Goal: Task Accomplishment & Management: Manage account settings

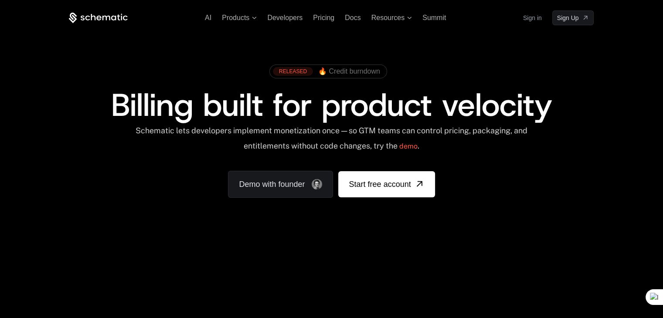
click at [533, 20] on link "Sign in" at bounding box center [532, 18] width 19 height 14
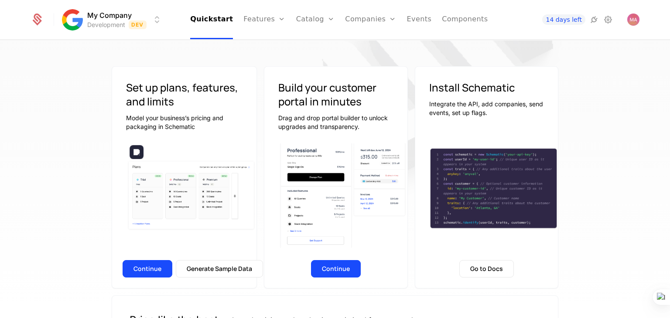
scroll to position [142, 0]
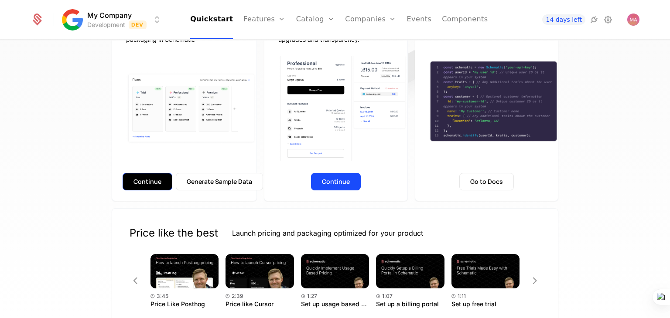
click at [137, 184] on button "Continue" at bounding box center [148, 181] width 50 height 17
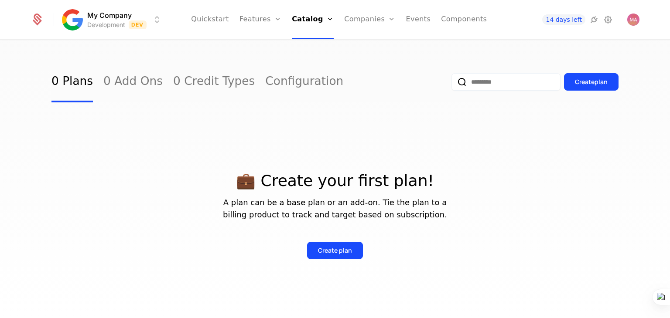
scroll to position [34, 0]
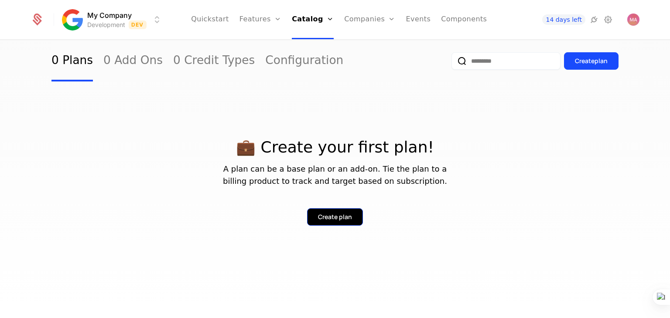
click at [345, 215] on div "Create plan" at bounding box center [335, 217] width 34 height 9
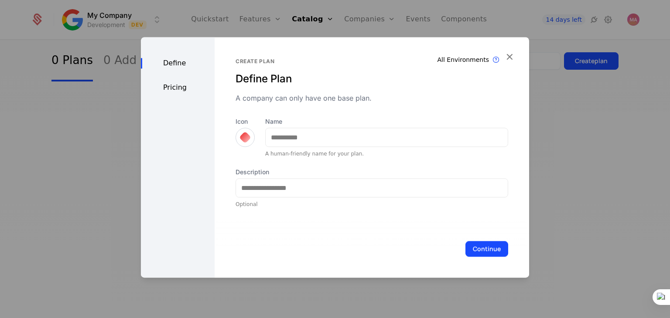
click at [176, 85] on div "Pricing" at bounding box center [178, 87] width 74 height 10
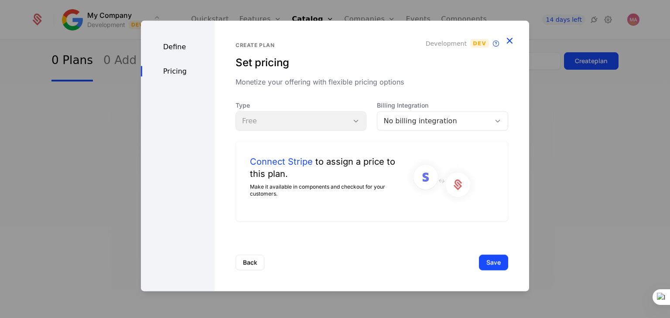
click at [513, 35] on icon "button" at bounding box center [509, 40] width 11 height 11
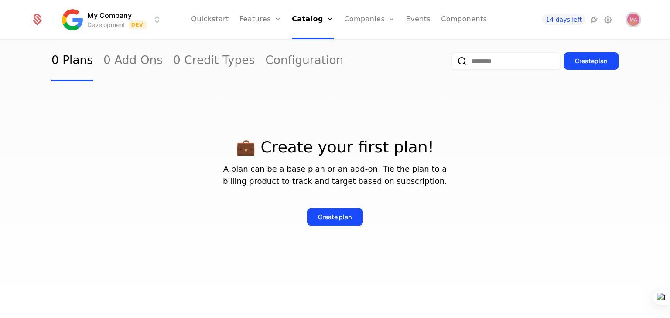
click at [635, 20] on img "Open user button" at bounding box center [633, 20] width 12 height 12
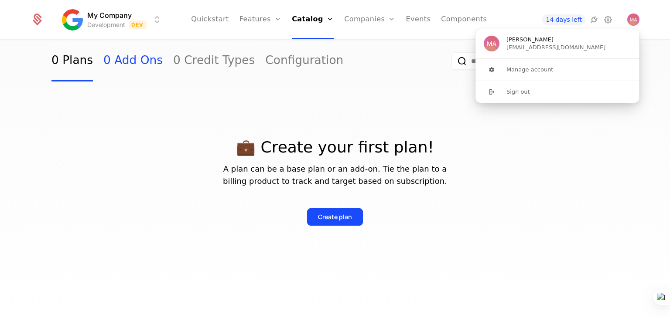
drag, startPoint x: 126, startPoint y: 99, endPoint x: 122, endPoint y: 74, distance: 25.2
click at [126, 99] on div "💼 Create your first plan! A plan can be a base plan or an add-on. Tie the plan …" at bounding box center [334, 172] width 567 height 206
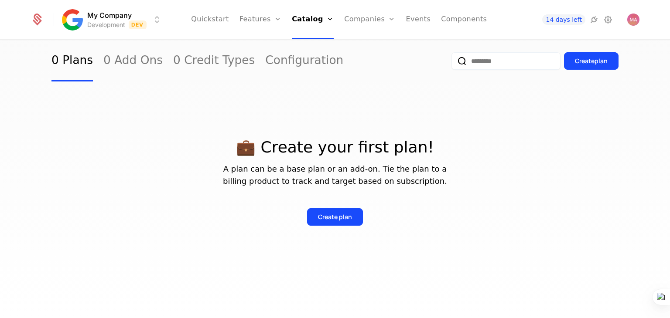
click at [237, 27] on ul "Quickstart Features Features Flags Catalog Plans Add Ons Credits Configuration …" at bounding box center [339, 19] width 296 height 39
click at [226, 21] on link "Quickstart" at bounding box center [210, 19] width 38 height 39
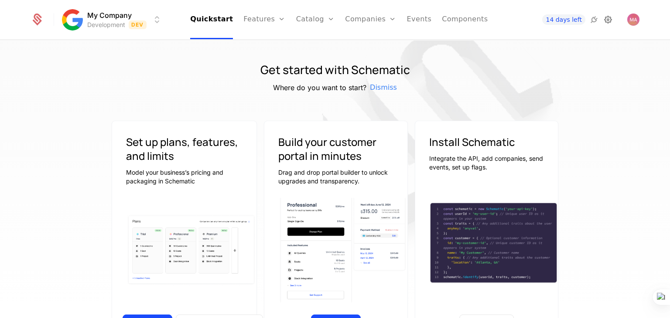
click at [610, 20] on icon at bounding box center [608, 19] width 10 height 10
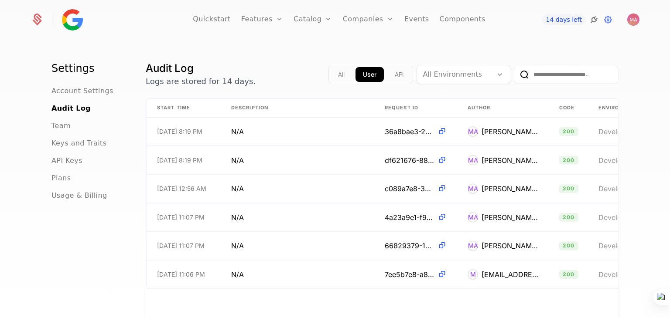
click at [596, 23] on icon at bounding box center [594, 19] width 10 height 10
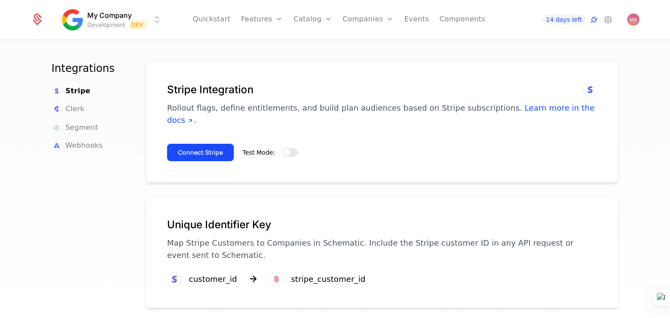
click at [279, 147] on div "Test Mode:" at bounding box center [269, 152] width 55 height 10
click at [284, 148] on button "Test Mode:" at bounding box center [290, 152] width 16 height 9
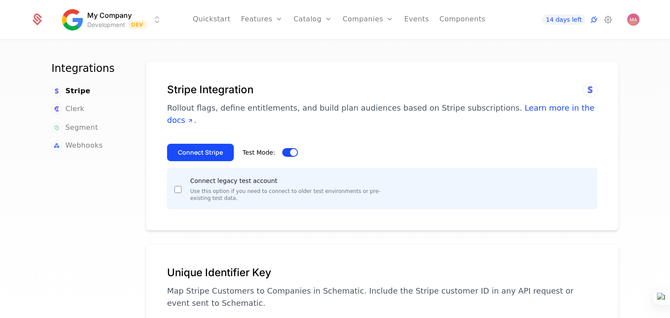
drag, startPoint x: 196, startPoint y: 140, endPoint x: 162, endPoint y: 193, distance: 62.8
click at [195, 144] on button "Connect Stripe" at bounding box center [200, 152] width 67 height 17
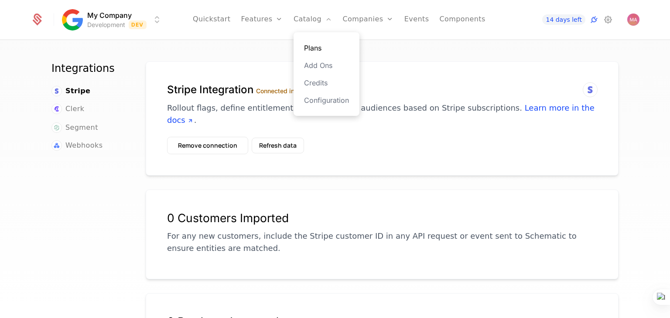
click at [316, 43] on link "Plans" at bounding box center [326, 48] width 45 height 10
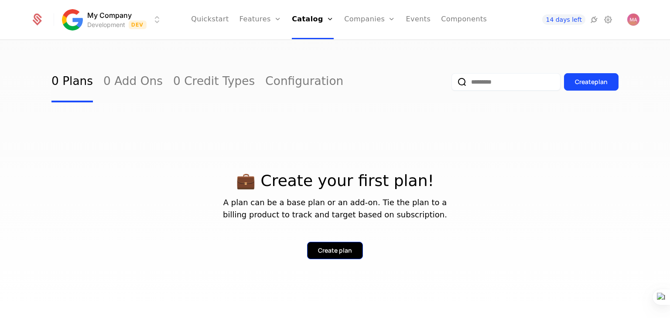
click at [334, 257] on button "Create plan" at bounding box center [335, 250] width 56 height 17
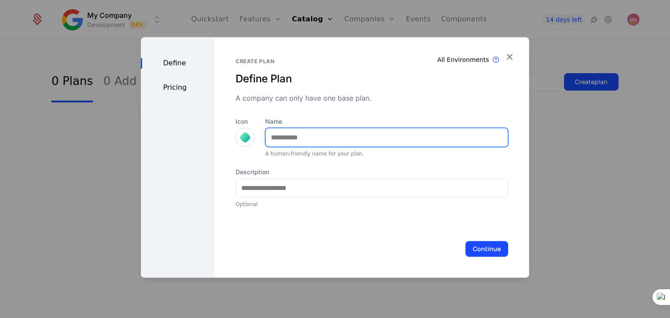
drag, startPoint x: 266, startPoint y: 134, endPoint x: 248, endPoint y: 137, distance: 18.6
click at [256, 136] on div "Icon Name A human-friendly name for your plan." at bounding box center [371, 137] width 273 height 40
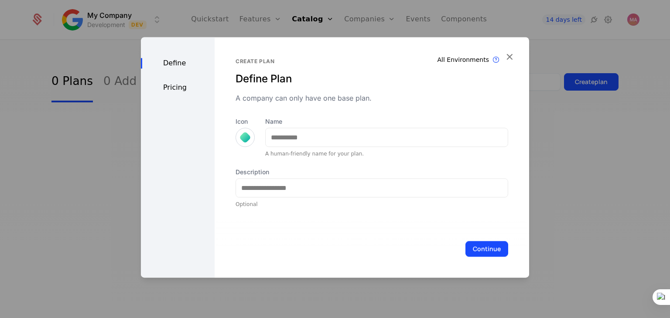
drag, startPoint x: 248, startPoint y: 138, endPoint x: 244, endPoint y: 152, distance: 14.8
click at [248, 138] on div "Icon" at bounding box center [244, 137] width 19 height 40
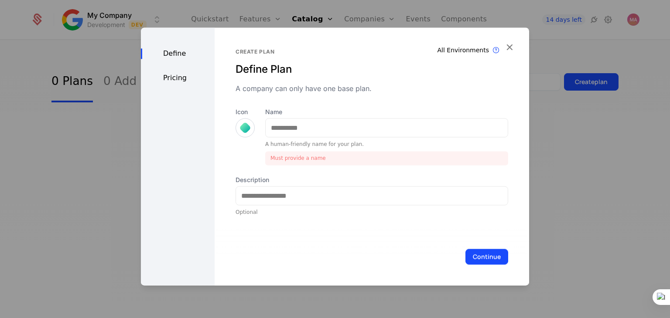
click at [242, 132] on div at bounding box center [245, 128] width 12 height 12
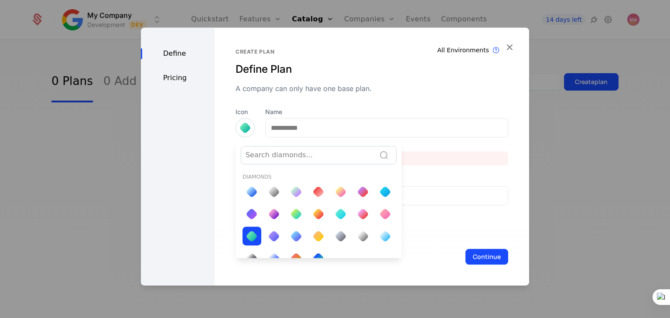
drag, startPoint x: 271, startPoint y: 199, endPoint x: 273, endPoint y: 183, distance: 15.9
click at [269, 198] on div at bounding box center [274, 191] width 19 height 19
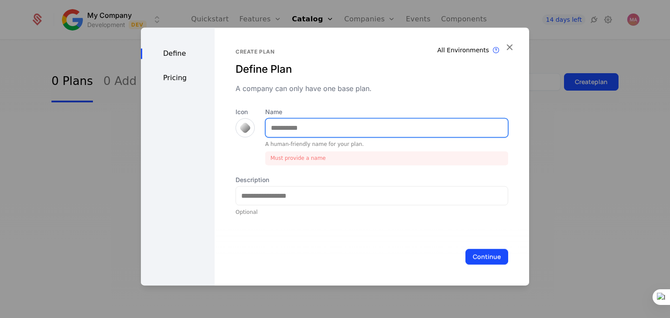
click at [305, 135] on input "Name" at bounding box center [387, 128] width 242 height 18
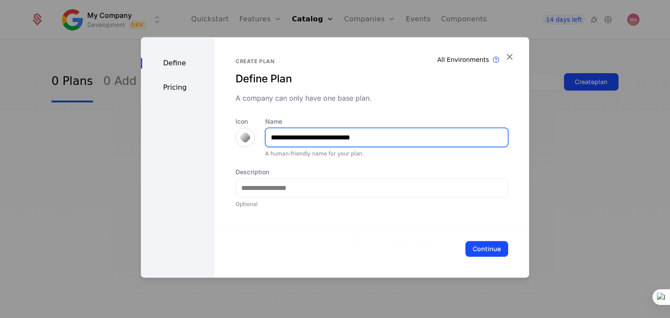
click at [317, 137] on input "**********" at bounding box center [387, 137] width 242 height 18
click at [367, 142] on input "**********" at bounding box center [387, 137] width 242 height 18
paste input "****"
click at [270, 139] on input "**********" at bounding box center [387, 137] width 242 height 18
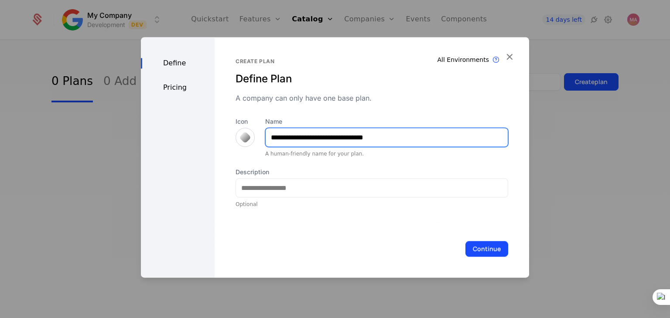
type input "**********"
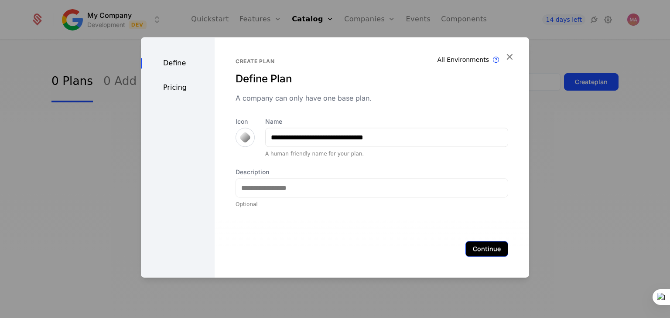
click at [475, 251] on button "Continue" at bounding box center [486, 249] width 43 height 16
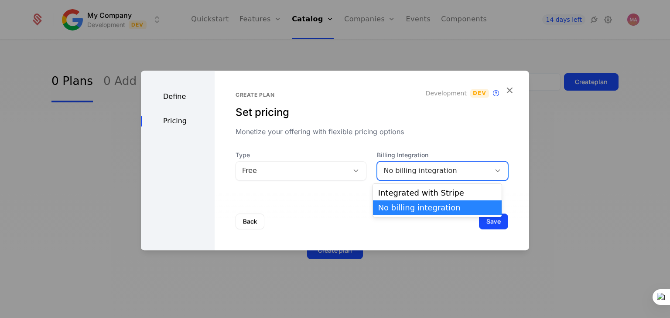
click at [422, 172] on div "No billing integration" at bounding box center [433, 171] width 101 height 10
click at [428, 192] on div "Integrated with Stripe" at bounding box center [437, 193] width 118 height 8
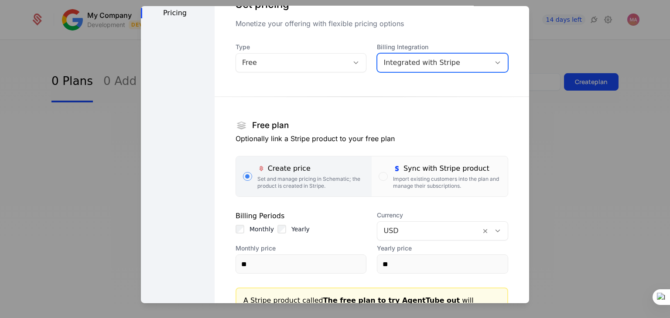
scroll to position [87, 0]
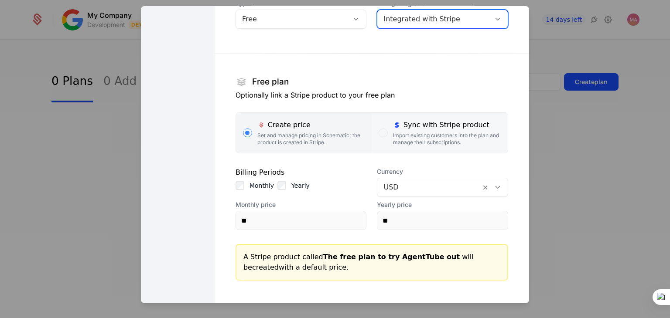
click at [384, 124] on label "Sync with Stripe product Import existing customers into the plan and manage the…" at bounding box center [440, 133] width 136 height 40
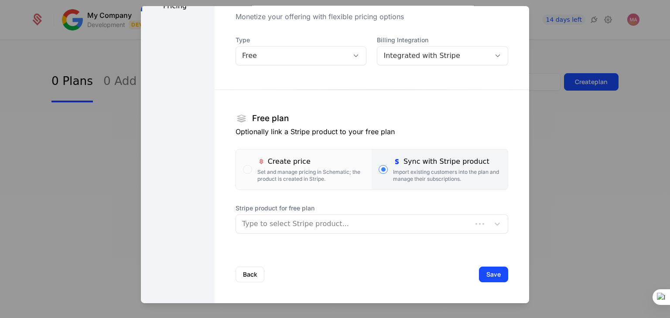
scroll to position [51, 0]
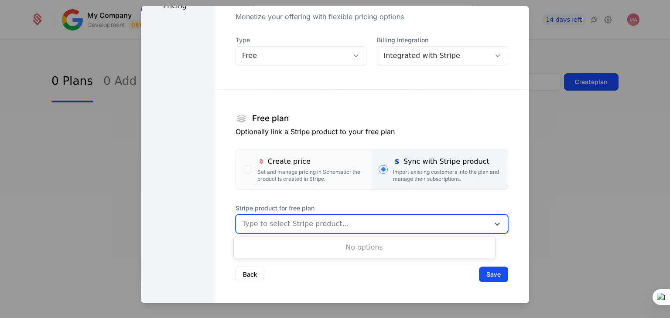
click at [352, 221] on div at bounding box center [362, 224] width 241 height 12
click at [329, 249] on div "No options" at bounding box center [364, 247] width 261 height 17
click at [369, 250] on div "No options" at bounding box center [364, 247] width 261 height 17
click at [371, 249] on div "No options" at bounding box center [364, 247] width 261 height 17
type input "****"
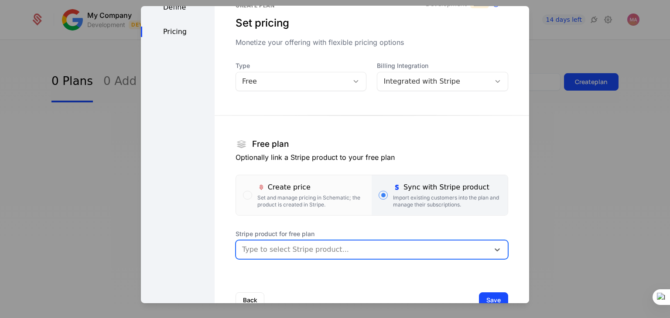
scroll to position [0, 0]
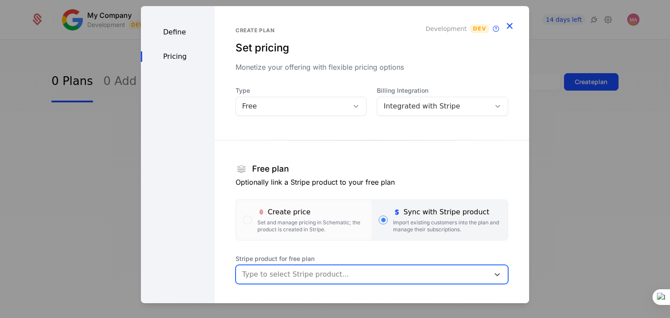
click at [508, 22] on icon "button" at bounding box center [509, 25] width 11 height 11
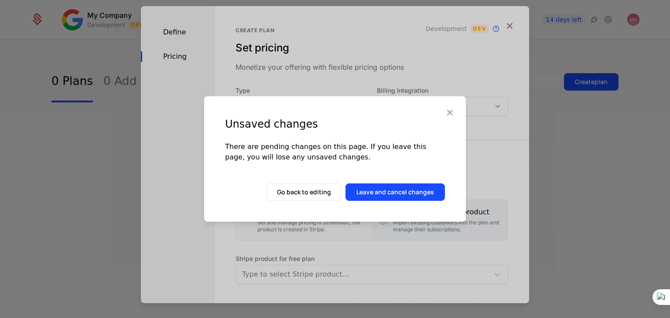
click at [503, 26] on div "Unsaved changes There are pending changes on this page. If you leave this page,…" at bounding box center [335, 159] width 670 height 318
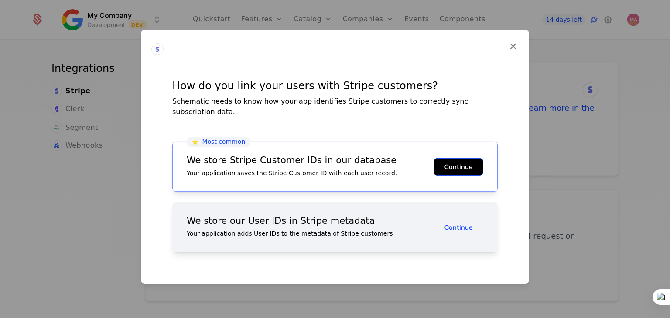
click at [457, 167] on button "Continue" at bounding box center [458, 166] width 50 height 17
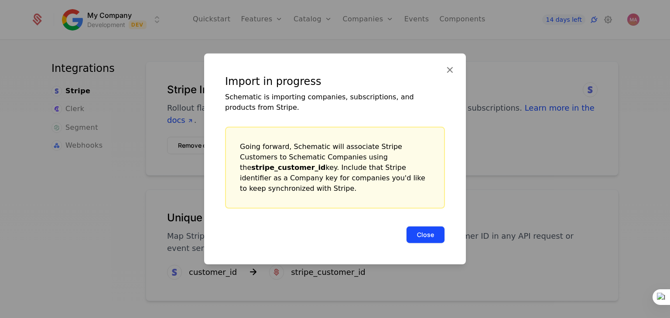
click at [417, 232] on button "Close" at bounding box center [425, 234] width 39 height 17
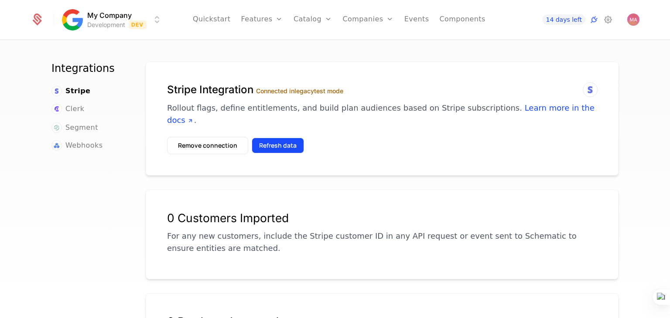
click at [270, 140] on button "Refresh data" at bounding box center [278, 146] width 52 height 16
click at [272, 47] on link "Features" at bounding box center [271, 48] width 40 height 10
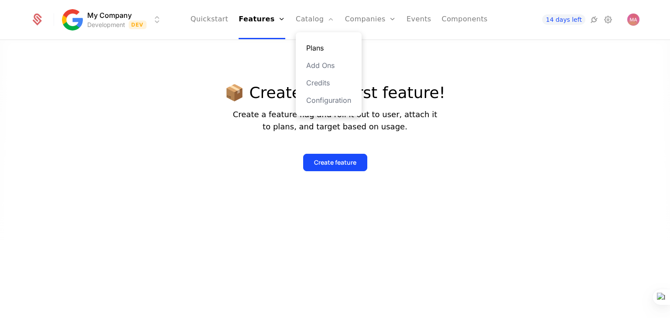
click at [317, 51] on link "Plans" at bounding box center [328, 48] width 45 height 10
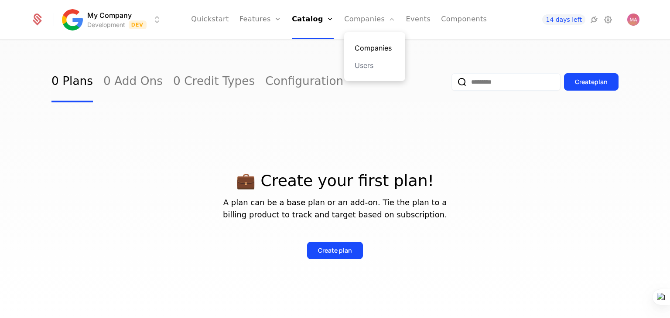
click at [367, 47] on link "Companies" at bounding box center [375, 48] width 40 height 10
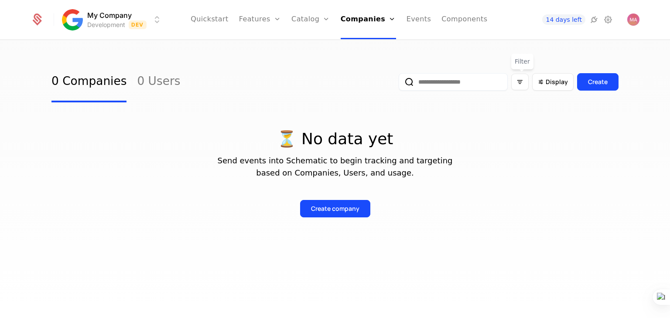
drag, startPoint x: 606, startPoint y: 20, endPoint x: 577, endPoint y: 34, distance: 31.6
click at [606, 20] on icon at bounding box center [608, 19] width 10 height 10
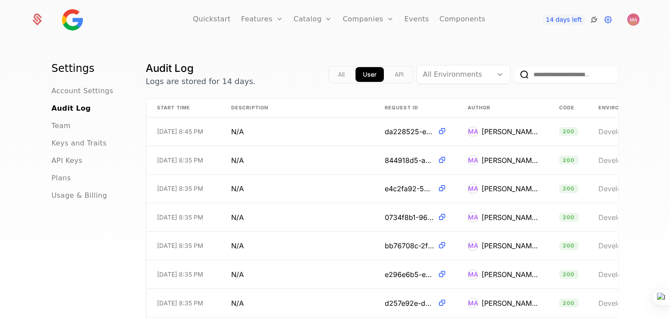
click at [590, 20] on icon at bounding box center [594, 19] width 10 height 10
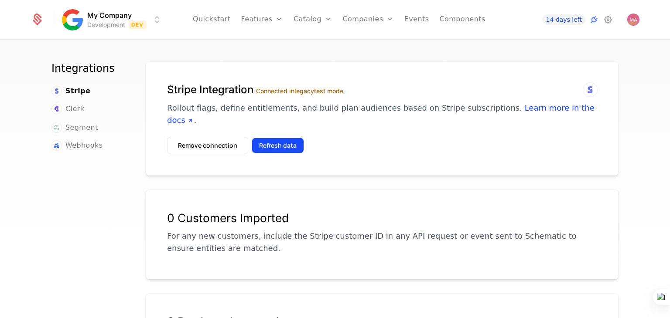
click at [271, 138] on button "Refresh data" at bounding box center [278, 146] width 52 height 16
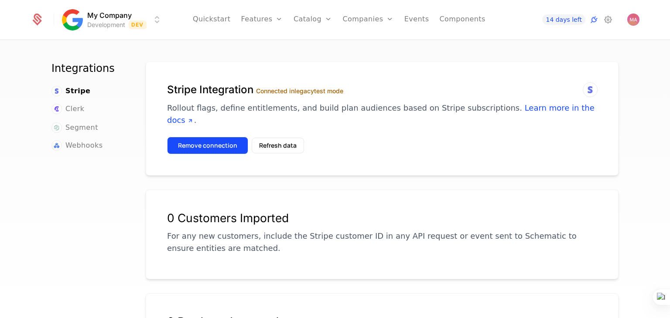
click at [212, 137] on button "Remove connection" at bounding box center [207, 145] width 81 height 17
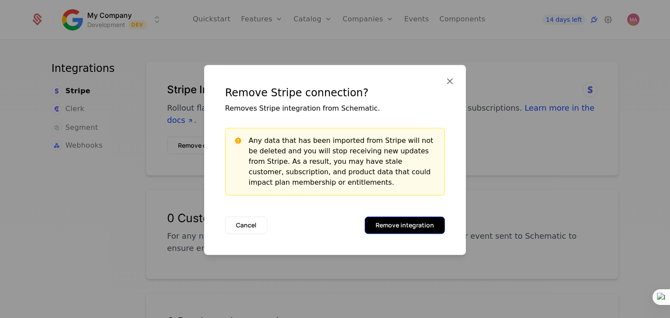
click at [393, 227] on button "Remove integration" at bounding box center [405, 225] width 80 height 17
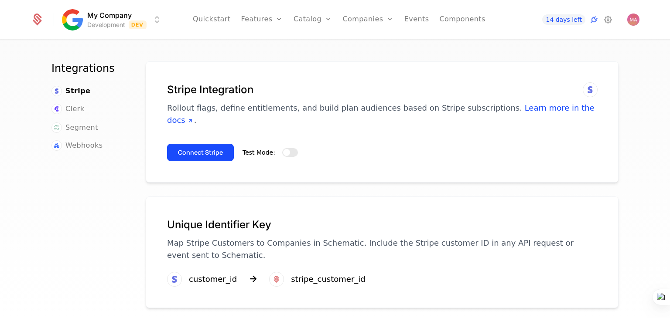
click at [293, 142] on div "Connect Stripe Test Mode:" at bounding box center [382, 149] width 430 height 24
drag, startPoint x: 287, startPoint y: 141, endPoint x: 214, endPoint y: 144, distance: 72.5
click at [286, 148] on button "Test Mode:" at bounding box center [290, 152] width 16 height 9
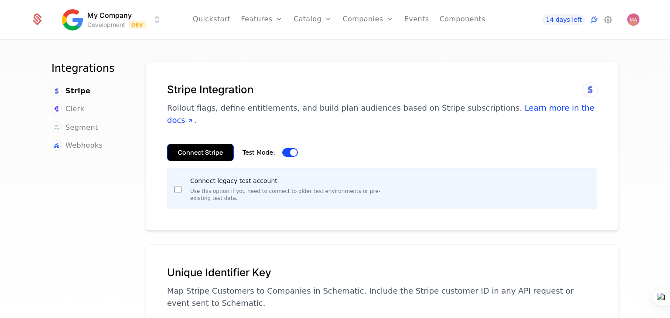
click at [188, 144] on button "Connect Stripe" at bounding box center [200, 152] width 67 height 17
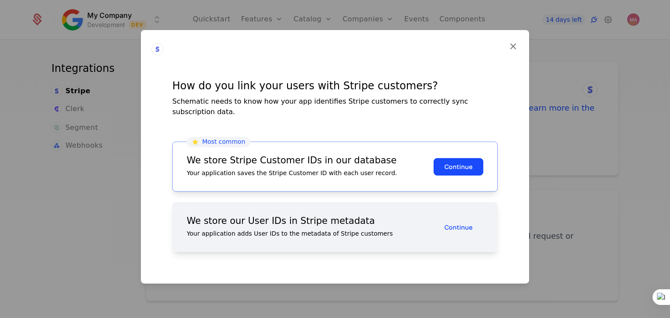
click at [411, 229] on div "Your application adds User IDs to the metadata of Stripe customers" at bounding box center [310, 233] width 247 height 9
click at [464, 222] on button "Continue" at bounding box center [458, 226] width 50 height 17
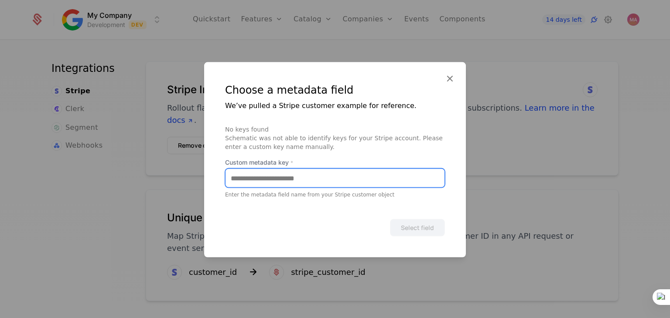
click at [353, 181] on input "Custom metadata key *" at bounding box center [334, 178] width 219 height 18
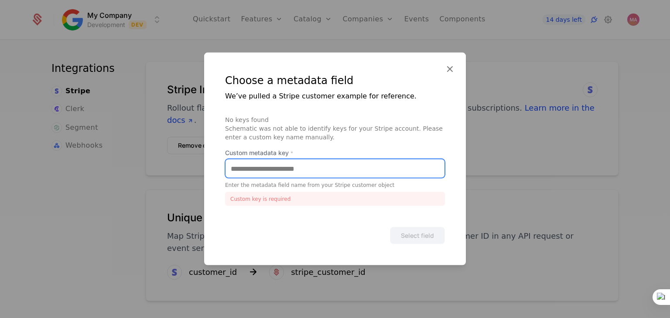
click at [328, 172] on input "Custom metadata key *" at bounding box center [334, 169] width 219 height 18
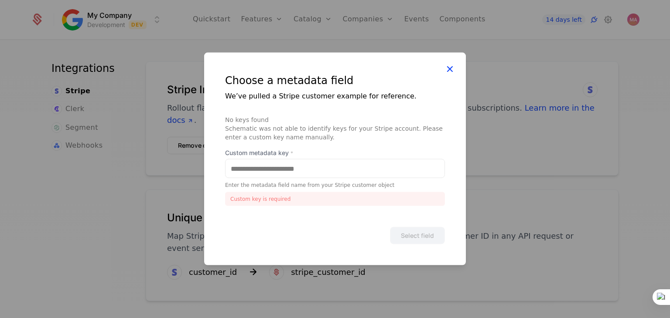
click at [453, 67] on icon at bounding box center [449, 68] width 11 height 11
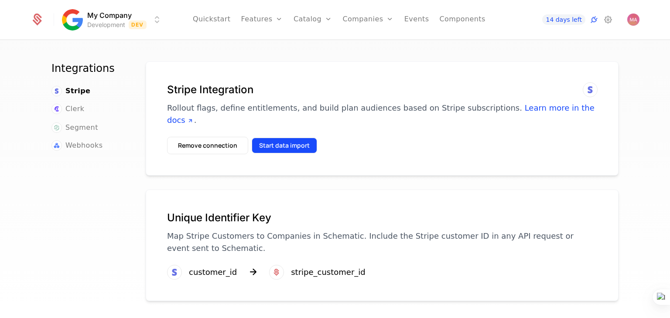
click at [291, 138] on button "Start data import" at bounding box center [284, 146] width 65 height 16
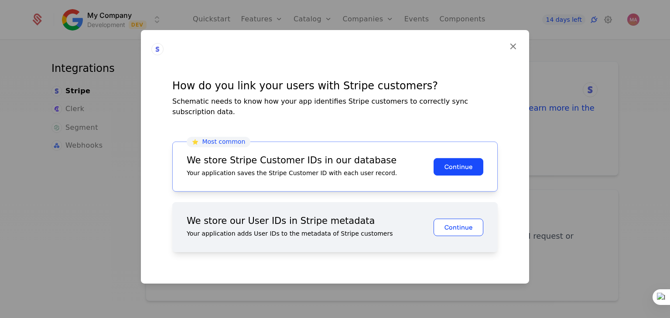
click at [453, 224] on button "Continue" at bounding box center [458, 226] width 50 height 17
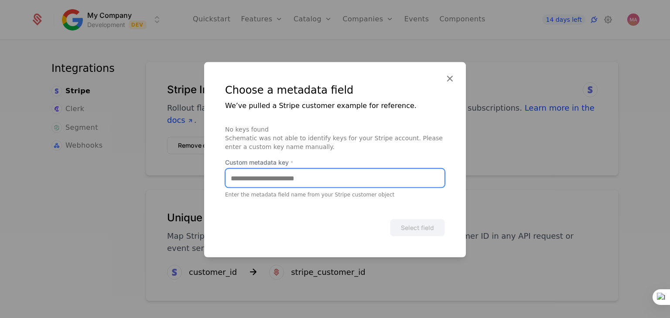
click at [370, 185] on input "Custom metadata key *" at bounding box center [334, 178] width 219 height 18
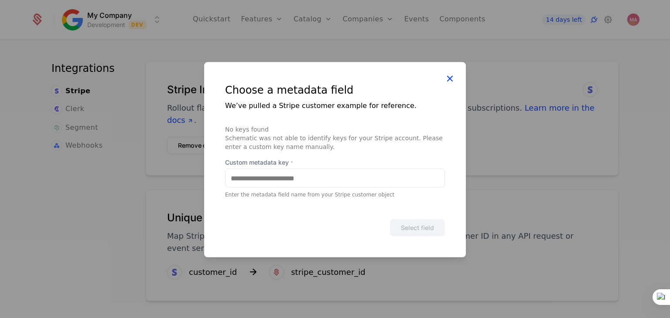
click at [449, 77] on div "Choose a metadata field We’ve pulled a Stripe customer example for reference. N…" at bounding box center [335, 159] width 262 height 195
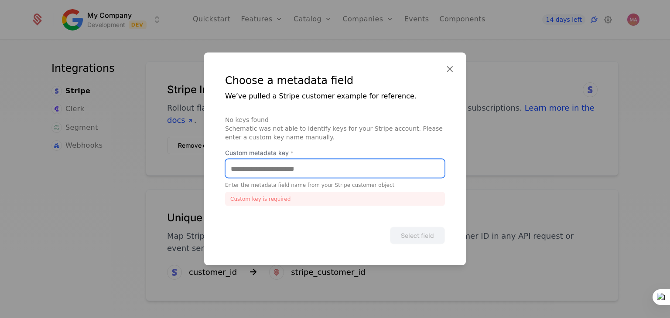
click at [300, 166] on input "Custom metadata key *" at bounding box center [334, 169] width 219 height 18
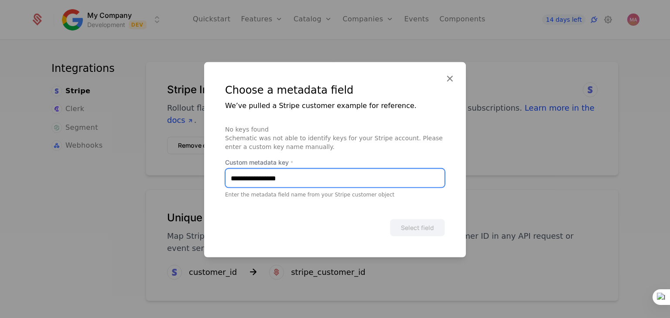
type input "**********"
type input "***"
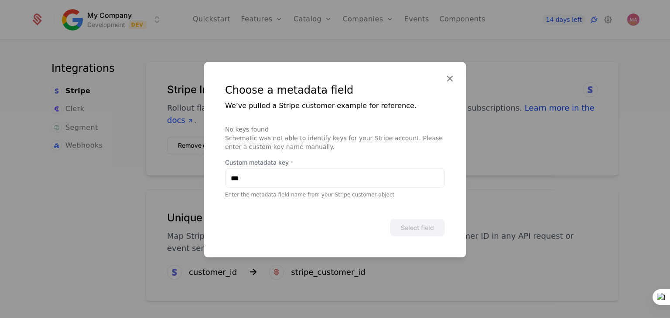
click at [269, 158] on label "Custom metadata key *" at bounding box center [335, 162] width 220 height 9
click at [269, 169] on input "***" at bounding box center [334, 178] width 219 height 18
click at [272, 164] on label "Custom metadata key *" at bounding box center [335, 162] width 220 height 9
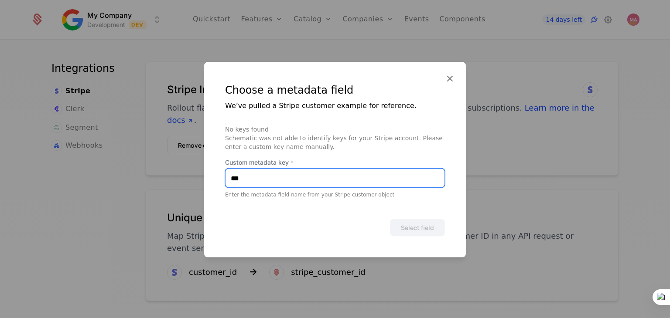
click at [272, 169] on input "***" at bounding box center [334, 178] width 219 height 18
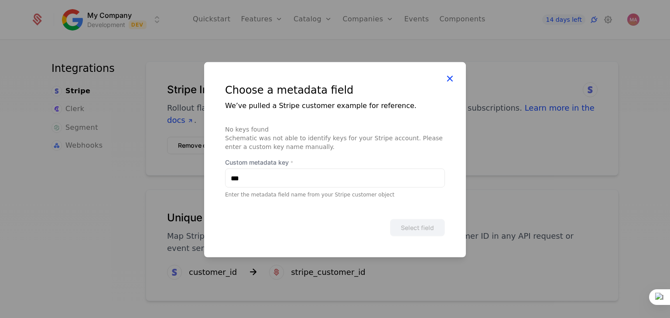
click at [448, 80] on icon at bounding box center [449, 78] width 11 height 11
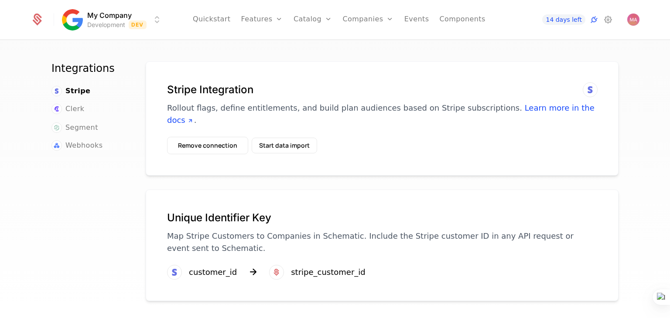
click at [265, 141] on div "Remove connection Start data import" at bounding box center [242, 145] width 150 height 17
click at [266, 138] on button "Start data import" at bounding box center [284, 146] width 65 height 16
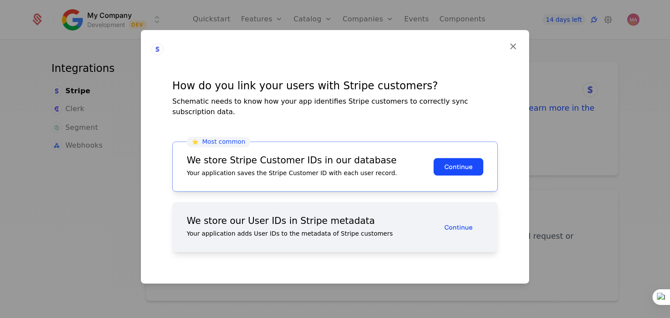
drag, startPoint x: 426, startPoint y: 224, endPoint x: 418, endPoint y: 222, distance: 8.4
click at [425, 224] on div "We store our User IDs in Stripe metadata Your application adds User IDs to the …" at bounding box center [310, 227] width 247 height 21
click at [466, 149] on div "⭐️ Most common We store Stripe Customer IDs in our database Your application sa…" at bounding box center [334, 167] width 325 height 50
click at [466, 158] on button "Continue" at bounding box center [458, 166] width 50 height 17
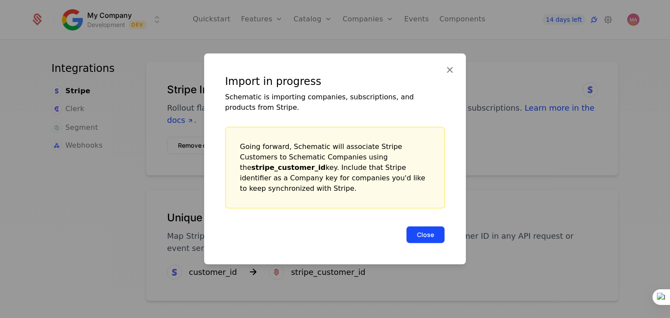
click at [432, 235] on button "Close" at bounding box center [425, 234] width 39 height 17
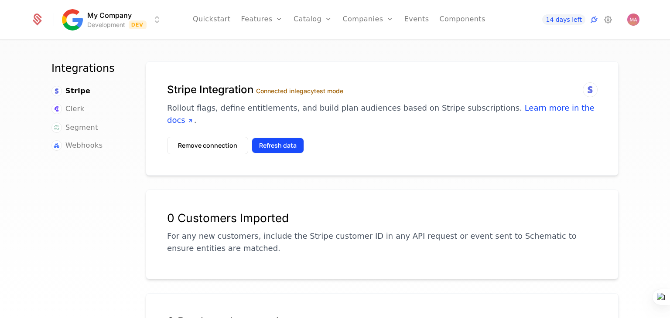
click at [283, 138] on button "Refresh data" at bounding box center [278, 146] width 52 height 16
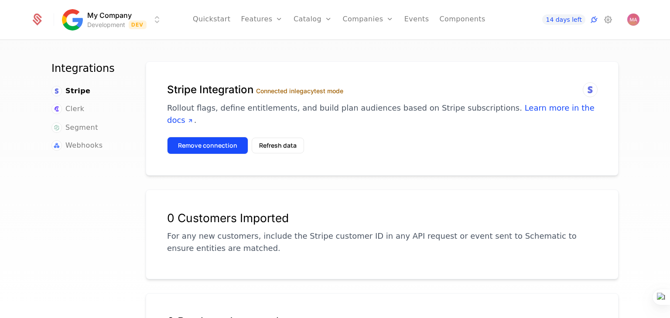
click at [205, 137] on button "Remove connection" at bounding box center [207, 145] width 81 height 17
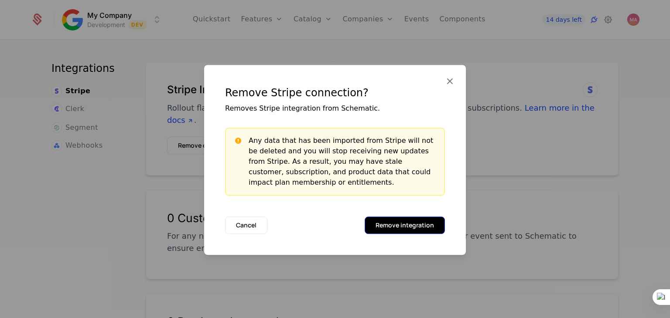
click at [390, 227] on button "Remove integration" at bounding box center [405, 225] width 80 height 17
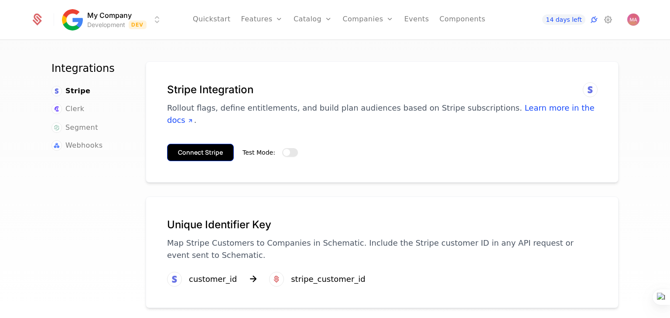
drag, startPoint x: 284, startPoint y: 139, endPoint x: 215, endPoint y: 139, distance: 68.9
click at [282, 148] on button "Test Mode:" at bounding box center [290, 152] width 16 height 9
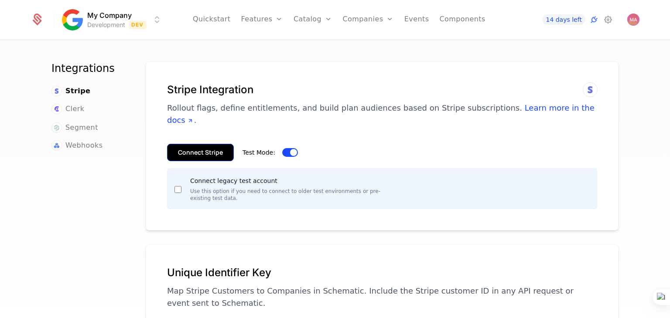
click at [191, 144] on button "Connect Stripe" at bounding box center [200, 152] width 67 height 17
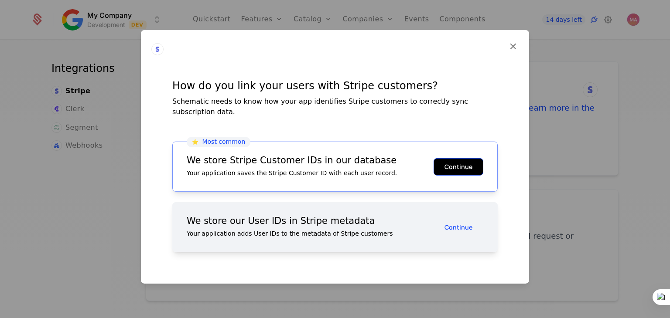
click at [475, 164] on button "Continue" at bounding box center [458, 166] width 50 height 17
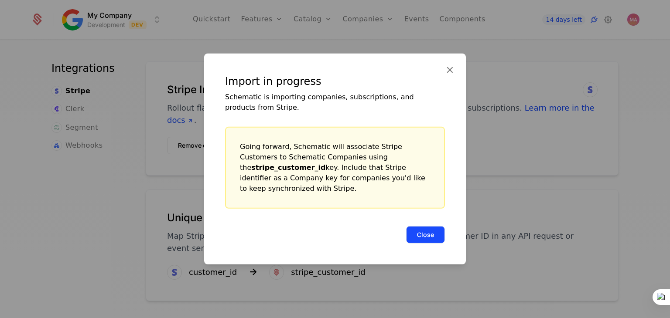
click at [429, 235] on button "Close" at bounding box center [425, 234] width 39 height 17
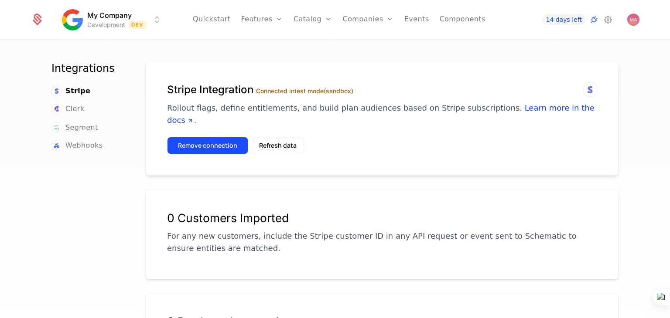
click at [205, 137] on button "Remove connection" at bounding box center [207, 145] width 81 height 17
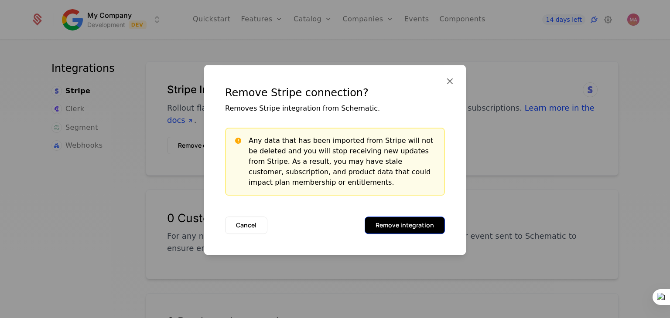
click at [397, 224] on button "Remove integration" at bounding box center [405, 225] width 80 height 17
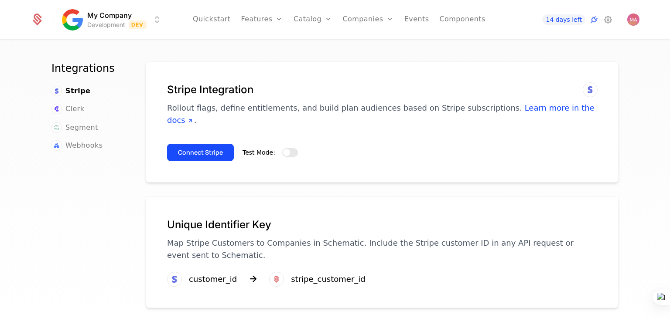
click at [283, 149] on span "button" at bounding box center [286, 152] width 7 height 7
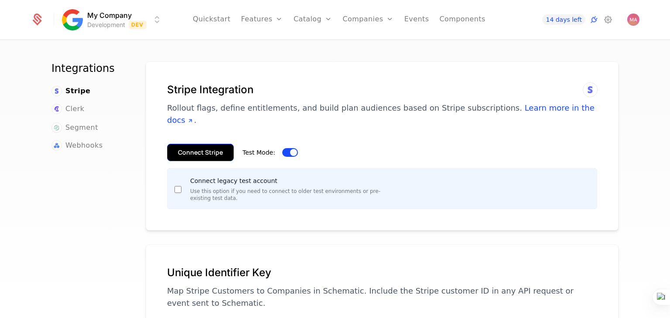
click at [198, 144] on button "Connect Stripe" at bounding box center [200, 152] width 67 height 17
click at [169, 176] on div "Connect legacy test account Use this option if you need to connect to older tes…" at bounding box center [382, 188] width 430 height 41
click at [216, 144] on button "Connect Stripe" at bounding box center [200, 152] width 67 height 17
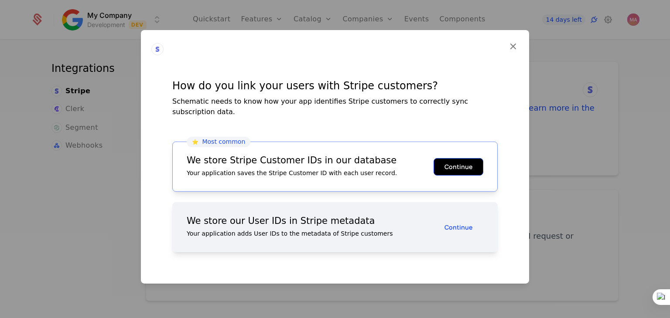
click at [451, 161] on button "Continue" at bounding box center [458, 166] width 50 height 17
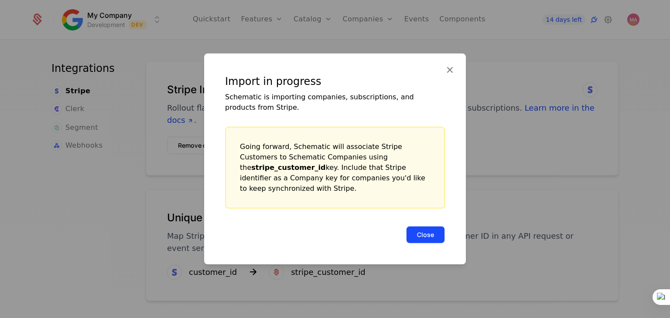
click at [426, 226] on button "Close" at bounding box center [425, 234] width 39 height 17
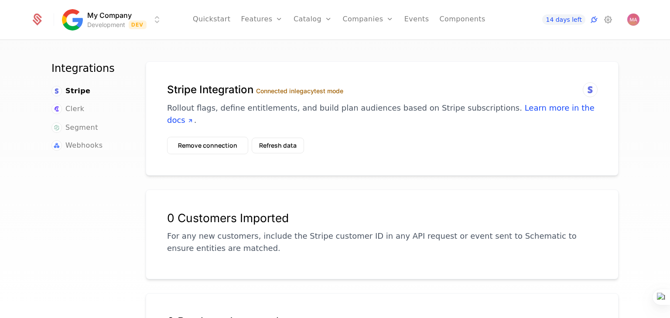
click at [586, 86] on icon at bounding box center [590, 90] width 10 height 10
click at [282, 105] on p "Rollout flags, define entitlements, and build plan audiences based on Stripe su…" at bounding box center [382, 114] width 430 height 24
click at [68, 111] on span "Clerk" at bounding box center [74, 109] width 19 height 10
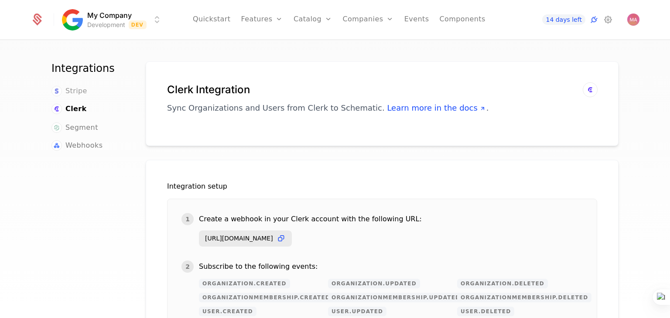
click at [69, 89] on span "Stripe" at bounding box center [76, 91] width 22 height 10
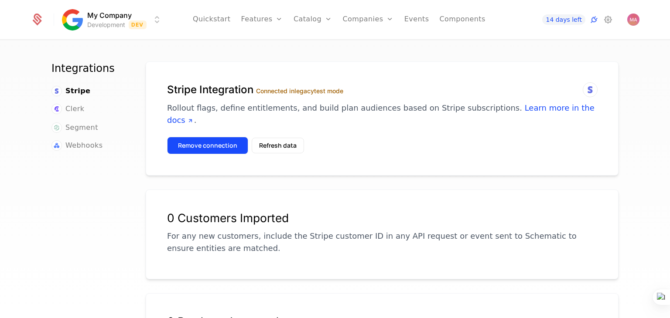
click at [218, 137] on button "Remove connection" at bounding box center [207, 145] width 81 height 17
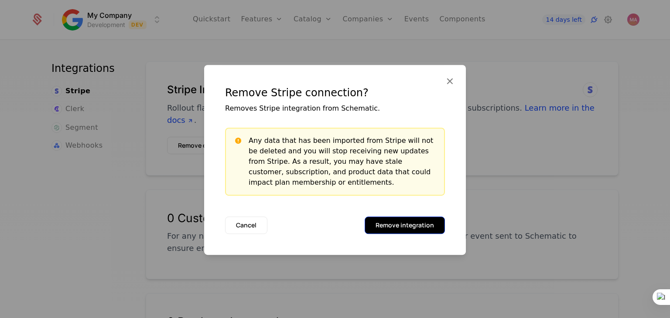
click at [389, 222] on button "Remove integration" at bounding box center [405, 225] width 80 height 17
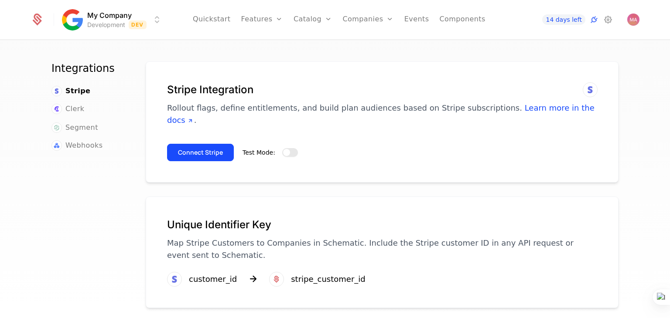
click at [285, 148] on button "Test Mode:" at bounding box center [290, 152] width 16 height 9
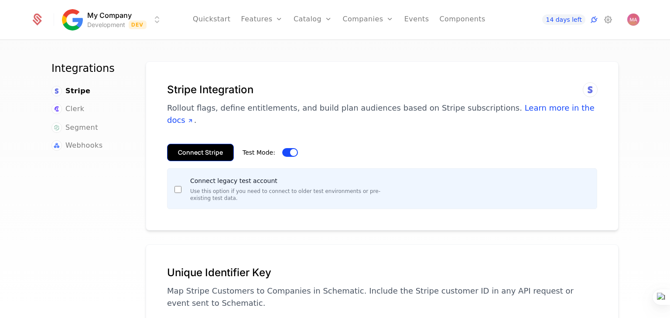
click at [198, 144] on button "Connect Stripe" at bounding box center [200, 152] width 67 height 17
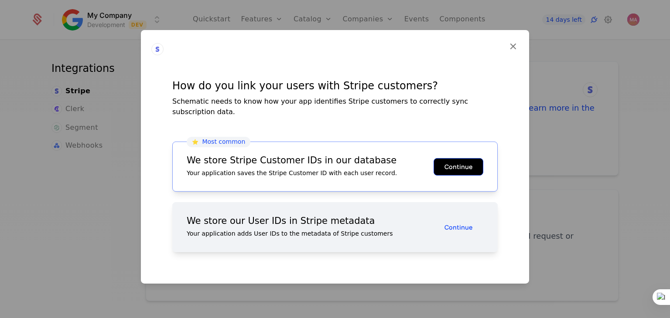
click at [453, 163] on button "Continue" at bounding box center [458, 166] width 50 height 17
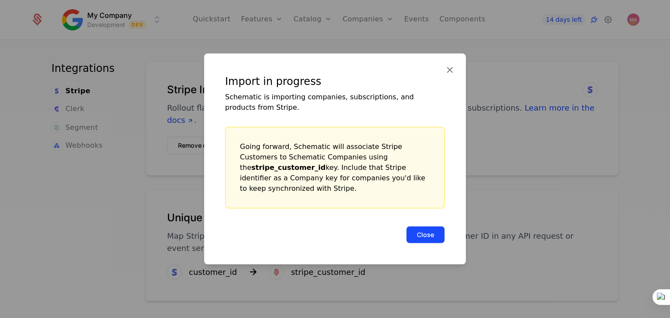
click at [429, 228] on button "Close" at bounding box center [425, 234] width 39 height 17
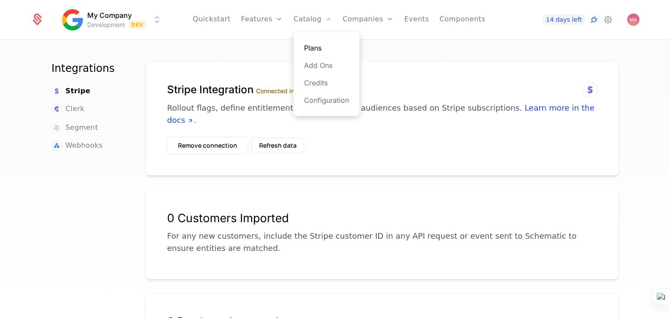
drag, startPoint x: 317, startPoint y: 49, endPoint x: 303, endPoint y: 65, distance: 21.3
click at [317, 49] on link "Plans" at bounding box center [326, 48] width 45 height 10
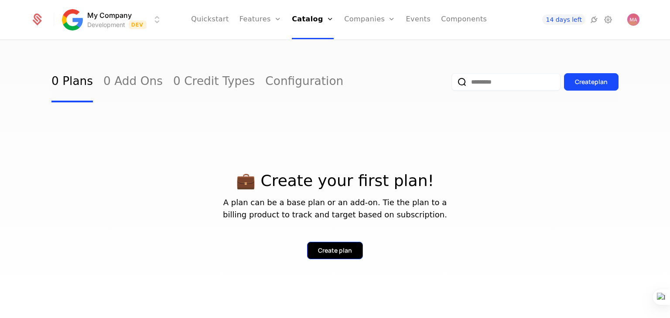
click at [335, 246] on div "Create plan" at bounding box center [335, 250] width 34 height 9
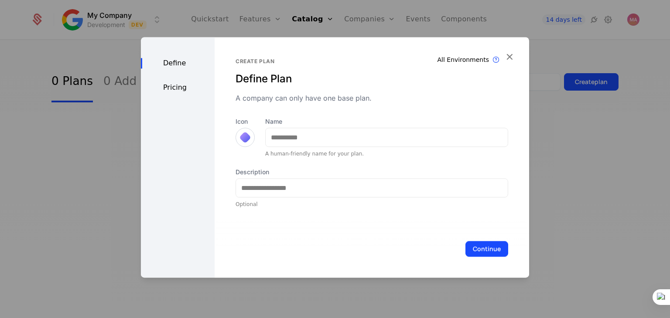
click at [244, 130] on div at bounding box center [244, 137] width 19 height 19
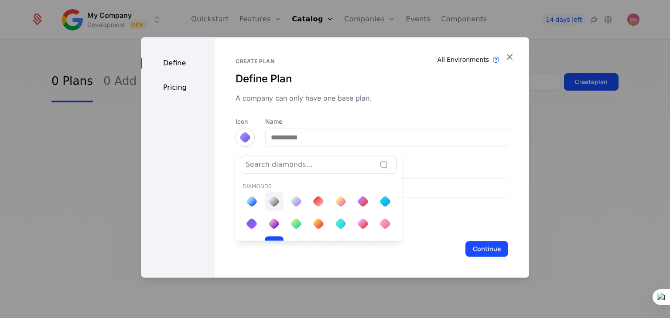
click at [265, 196] on div at bounding box center [274, 201] width 19 height 19
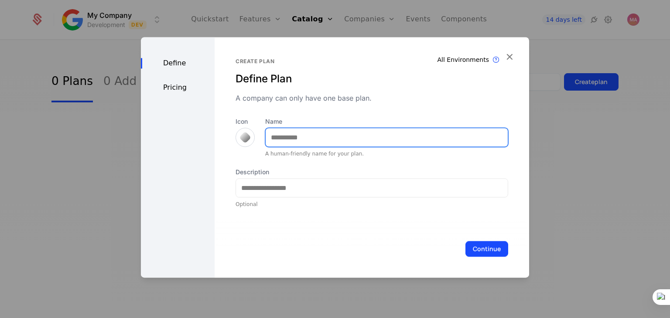
click at [301, 135] on input "Name" at bounding box center [387, 137] width 242 height 18
type input "****"
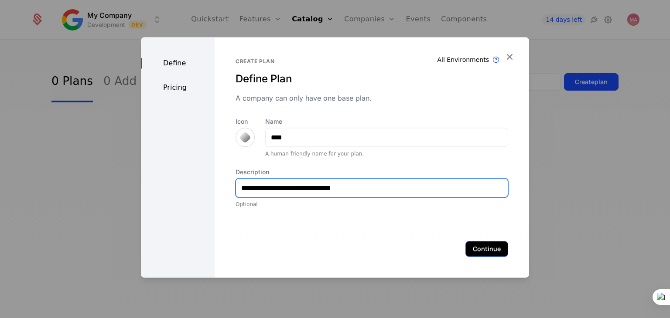
type input "**********"
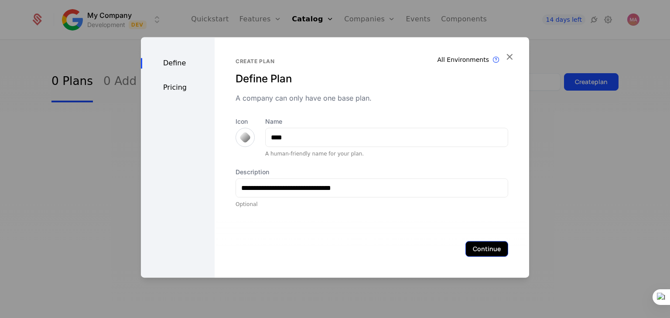
click at [465, 252] on button "Continue" at bounding box center [486, 249] width 43 height 16
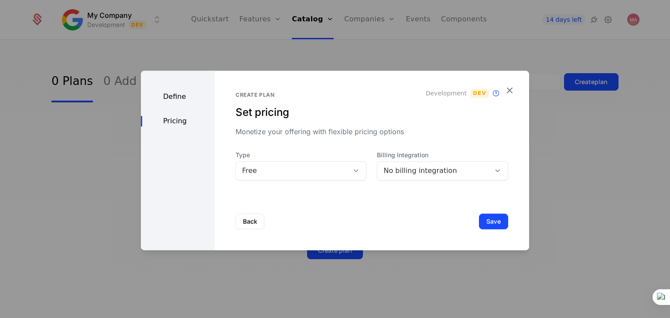
click at [307, 165] on div "Free" at bounding box center [292, 171] width 113 height 12
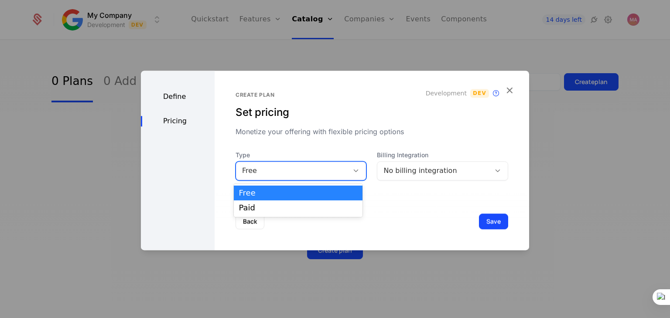
click at [448, 188] on div "Create plan Set pricing Monetize your offering with flexible pricing options De…" at bounding box center [372, 161] width 314 height 180
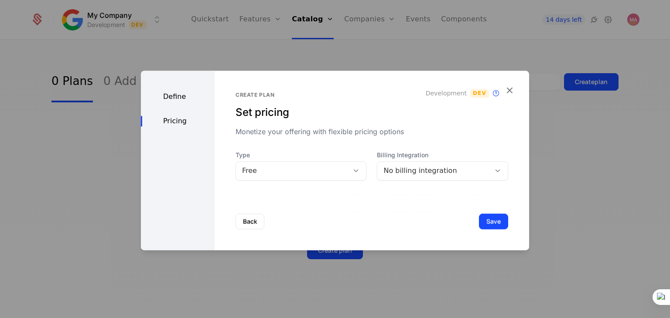
click at [448, 173] on div "No billing integration" at bounding box center [433, 171] width 101 height 10
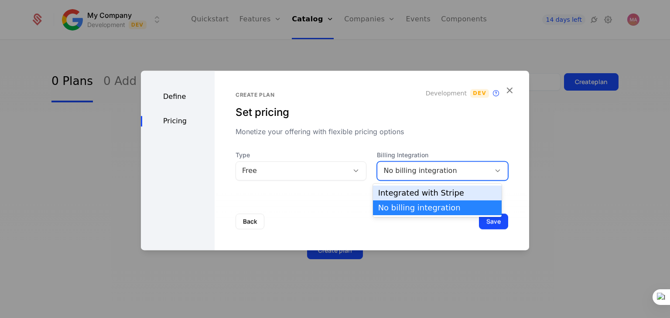
click at [433, 194] on div "Integrated with Stripe" at bounding box center [437, 193] width 118 height 8
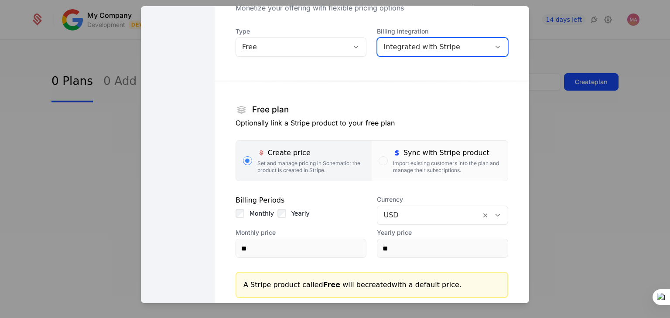
scroll to position [123, 0]
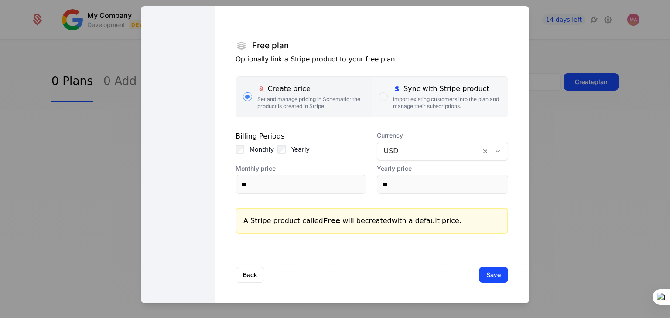
click at [393, 99] on div "Import existing customers into the plan and manage their subscriptions." at bounding box center [447, 103] width 108 height 14
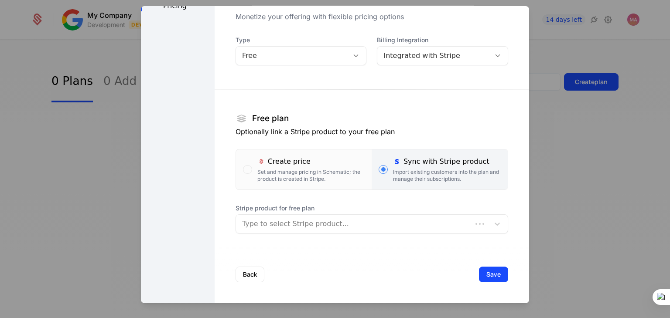
scroll to position [51, 0]
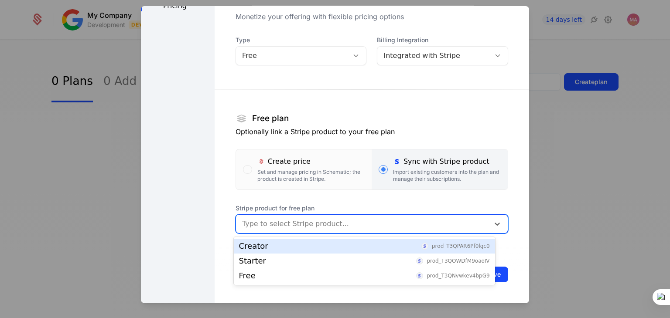
drag, startPoint x: 347, startPoint y: 233, endPoint x: 348, endPoint y: 220, distance: 13.1
click at [346, 231] on div "Type to select Stripe product..." at bounding box center [371, 224] width 273 height 19
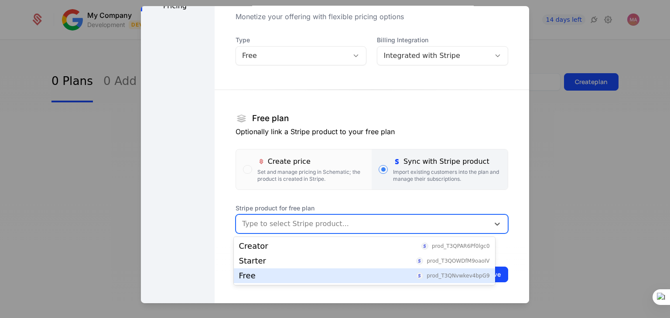
click at [309, 273] on div "Free prod_T3QNvwkev4bpG9" at bounding box center [364, 276] width 251 height 8
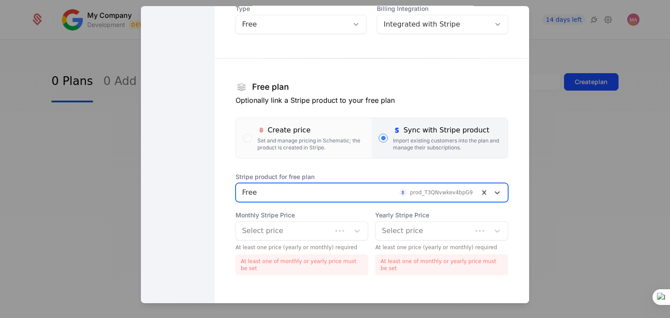
scroll to position [117, 0]
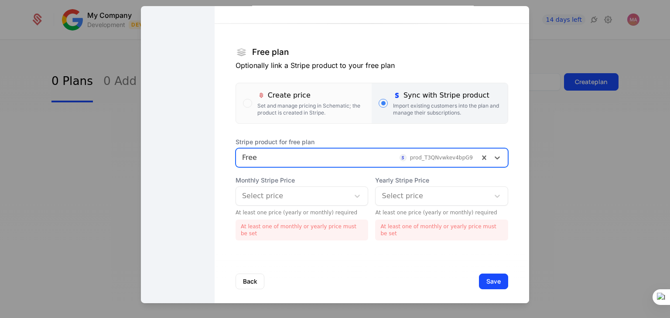
click at [304, 199] on div at bounding box center [293, 196] width 102 height 12
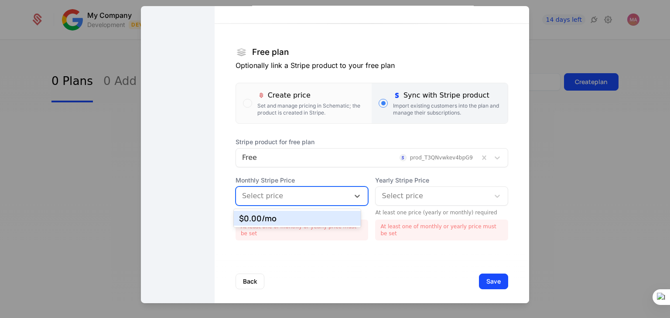
drag, startPoint x: 300, startPoint y: 217, endPoint x: 392, endPoint y: 203, distance: 94.0
click at [301, 217] on div "$0.00 /mo" at bounding box center [297, 219] width 117 height 8
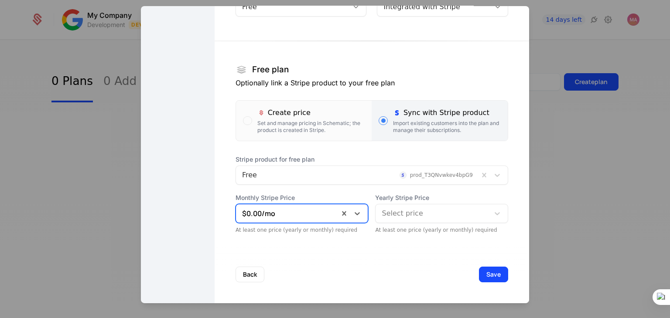
click at [418, 210] on div at bounding box center [433, 214] width 102 height 12
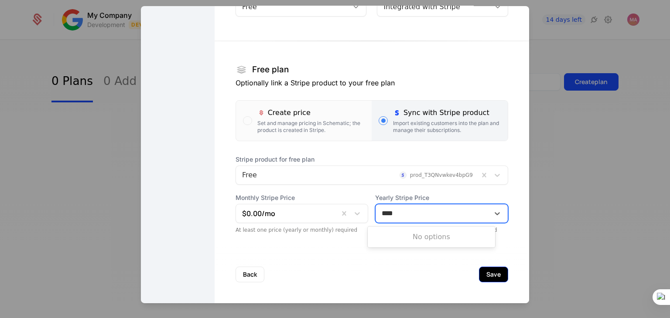
type input "****"
click at [479, 273] on button "Save" at bounding box center [493, 275] width 29 height 16
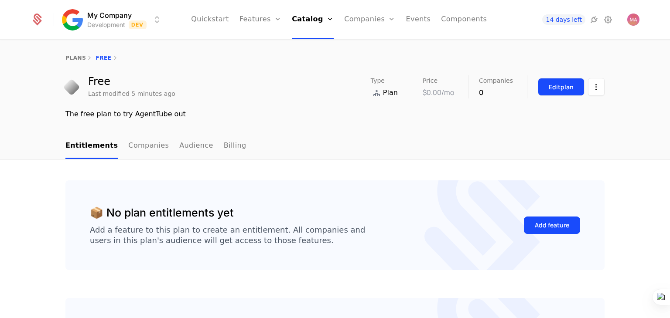
click at [554, 92] on button "Edit plan" at bounding box center [561, 87] width 47 height 18
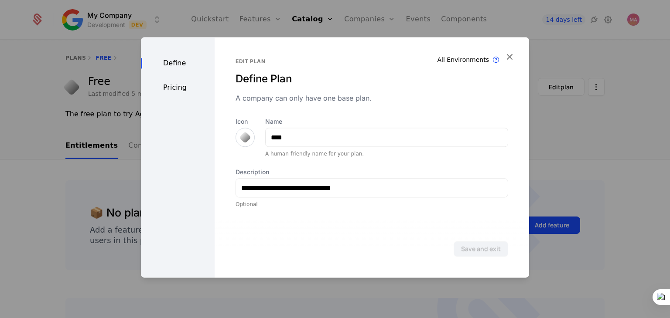
drag, startPoint x: 178, startPoint y: 88, endPoint x: 197, endPoint y: 102, distance: 23.6
click at [178, 88] on div "Pricing" at bounding box center [178, 87] width 74 height 10
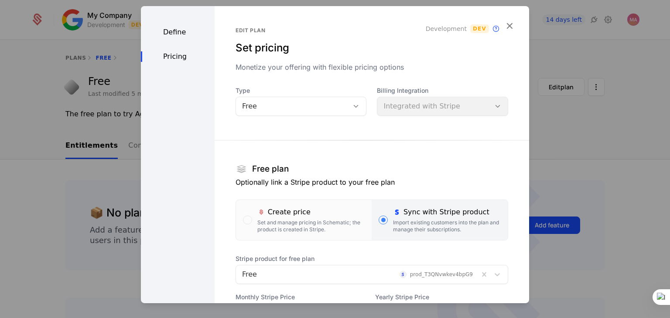
click at [510, 23] on div "Edit plan Set pricing Monetize your offering with flexible pricing options Deve…" at bounding box center [372, 204] width 314 height 397
click at [504, 24] on icon "button" at bounding box center [509, 25] width 11 height 11
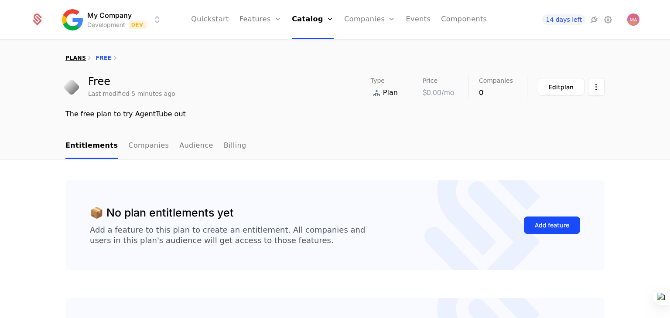
click at [72, 58] on link "plans" at bounding box center [75, 58] width 20 height 6
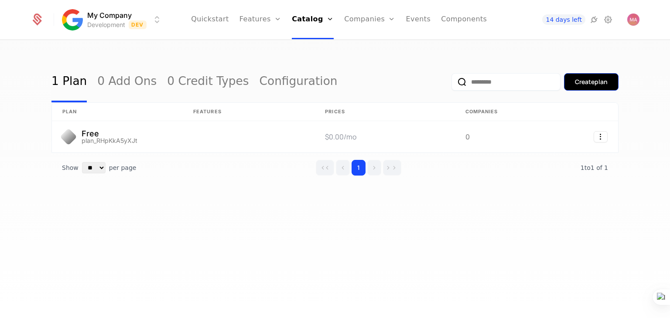
click at [605, 83] on div "Create plan" at bounding box center [591, 82] width 33 height 9
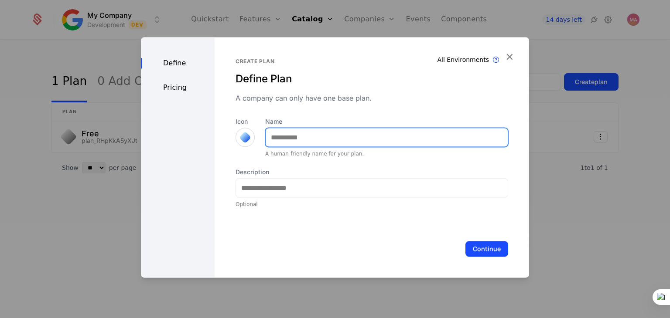
click at [344, 140] on input "Name" at bounding box center [387, 137] width 242 height 18
type input "*******"
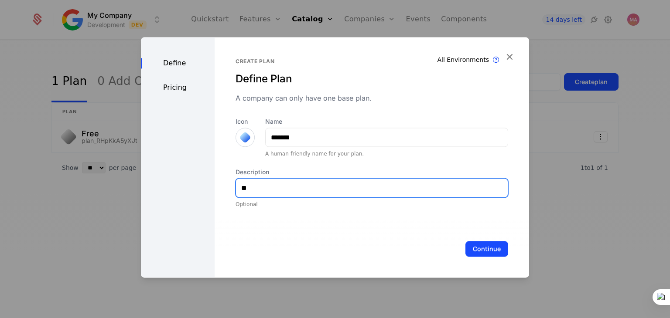
type input "*"
type input "**********"
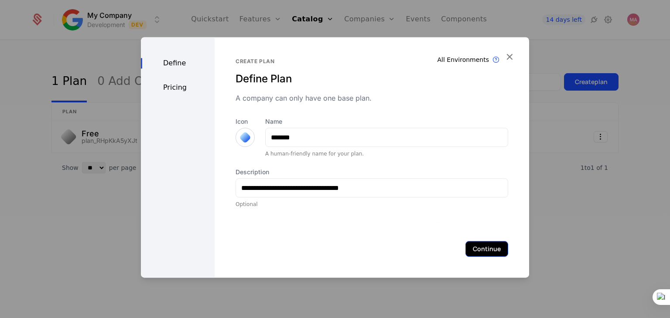
click at [486, 248] on button "Continue" at bounding box center [486, 249] width 43 height 16
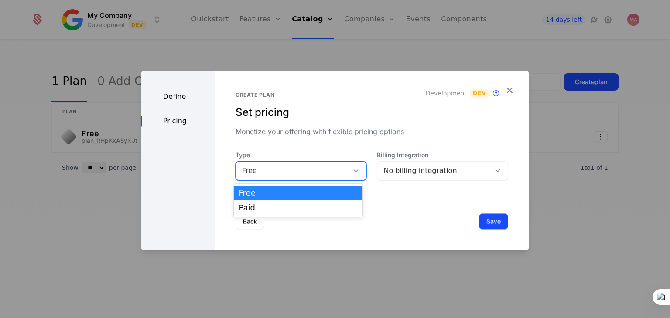
click at [313, 170] on div "Free" at bounding box center [292, 171] width 101 height 10
click at [295, 205] on div "Paid" at bounding box center [298, 208] width 118 height 8
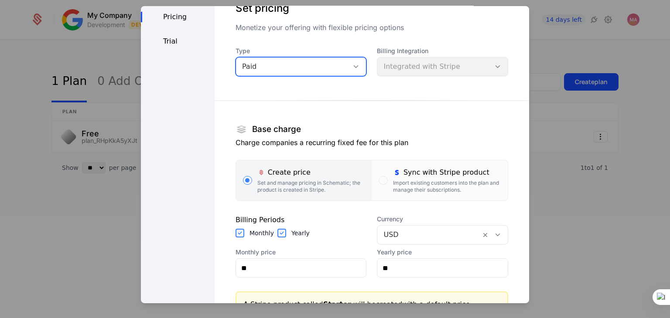
scroll to position [87, 0]
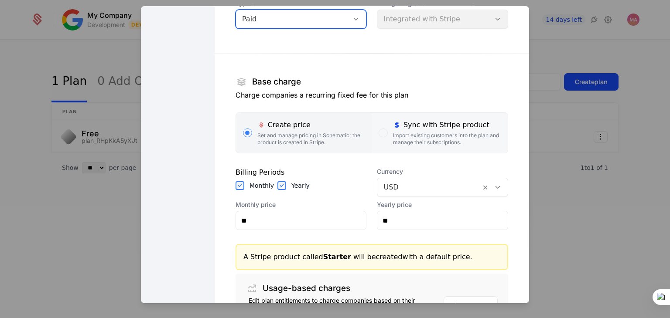
click at [393, 128] on icon "button" at bounding box center [397, 125] width 8 height 8
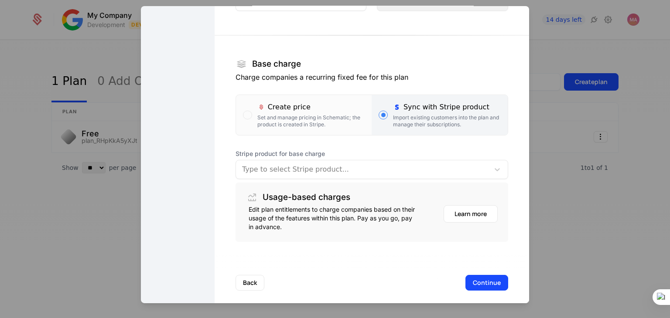
scroll to position [113, 0]
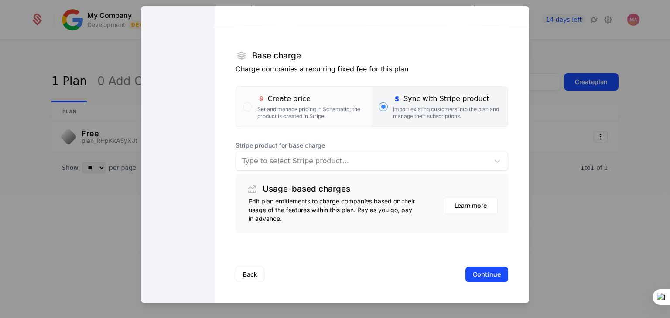
click at [368, 159] on div at bounding box center [362, 161] width 241 height 12
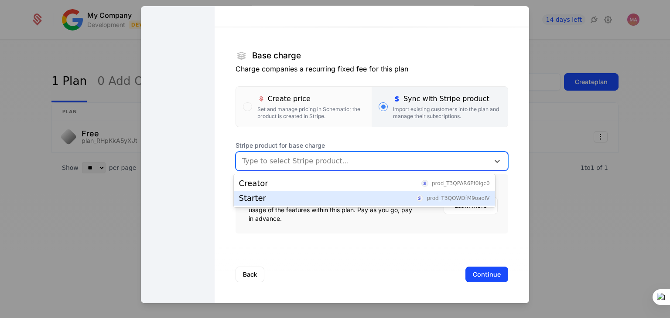
click at [317, 198] on div "Starter prod_T3QOWDfM9oaoIV" at bounding box center [364, 199] width 251 height 8
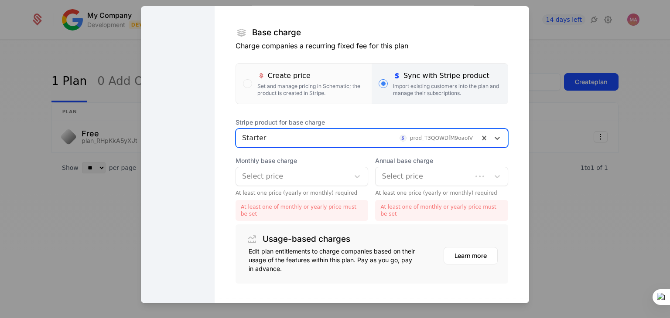
scroll to position [157, 0]
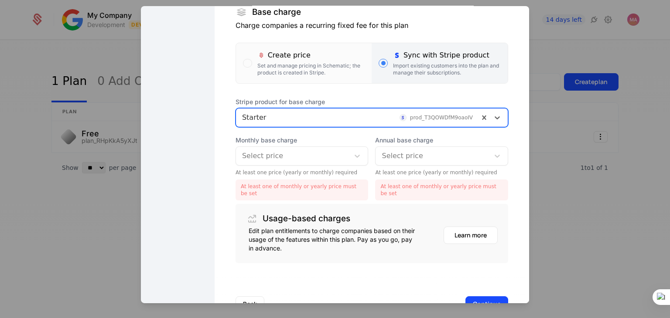
click at [278, 156] on div at bounding box center [293, 156] width 102 height 12
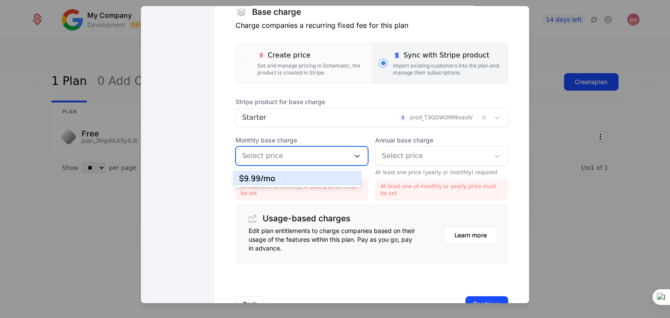
click at [279, 179] on div "$9.99 /mo" at bounding box center [297, 178] width 117 height 8
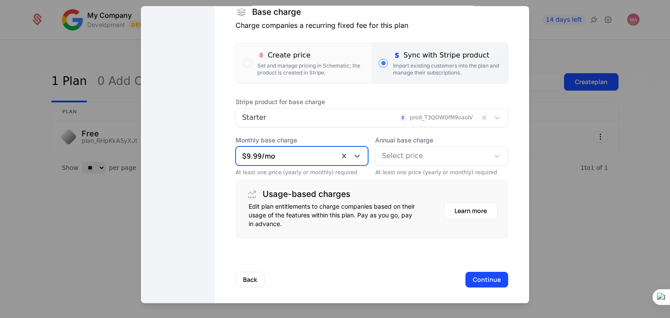
click at [420, 152] on div at bounding box center [433, 156] width 102 height 12
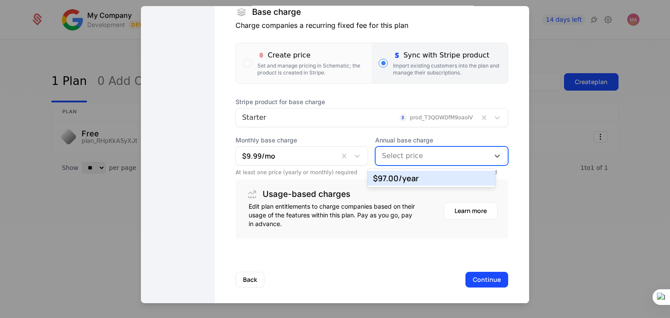
click at [405, 178] on div "$97.00 /year" at bounding box center [431, 178] width 117 height 8
click at [481, 273] on button "Continue" at bounding box center [486, 280] width 43 height 16
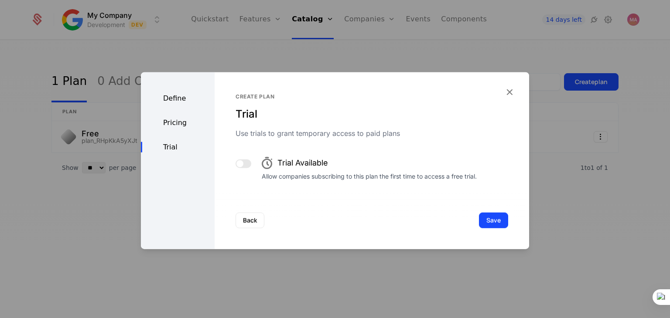
scroll to position [0, 0]
click at [490, 220] on button "Save" at bounding box center [493, 221] width 29 height 16
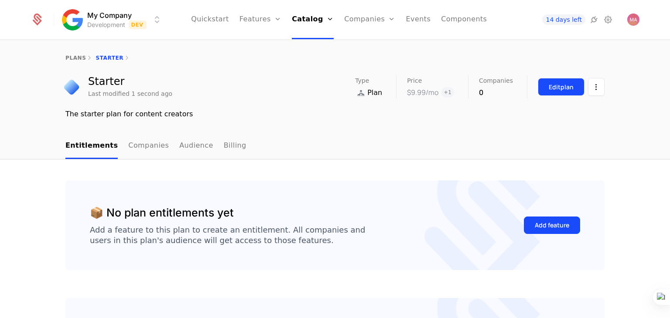
click at [550, 88] on div "Edit plan" at bounding box center [561, 87] width 25 height 9
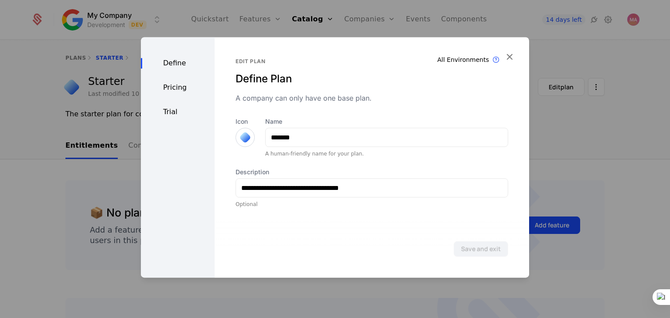
click at [247, 131] on div at bounding box center [244, 137] width 19 height 19
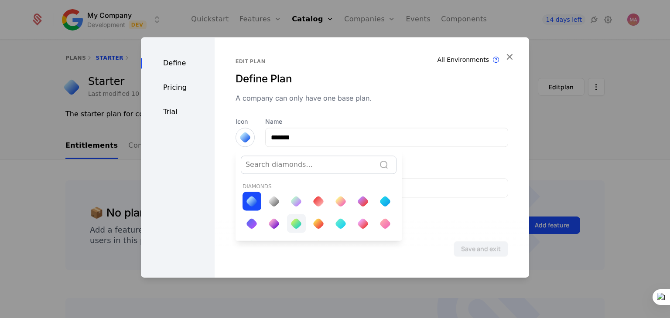
click at [293, 220] on div at bounding box center [296, 224] width 12 height 12
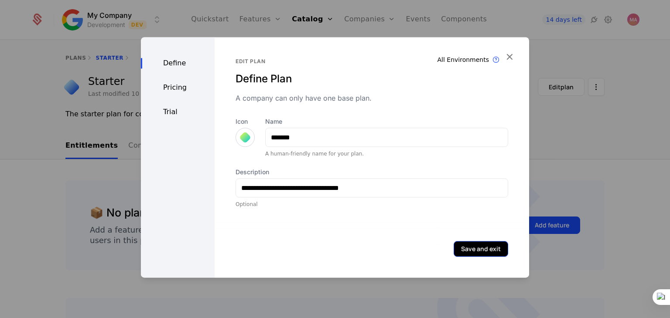
click at [477, 248] on button "Save and exit" at bounding box center [481, 249] width 55 height 16
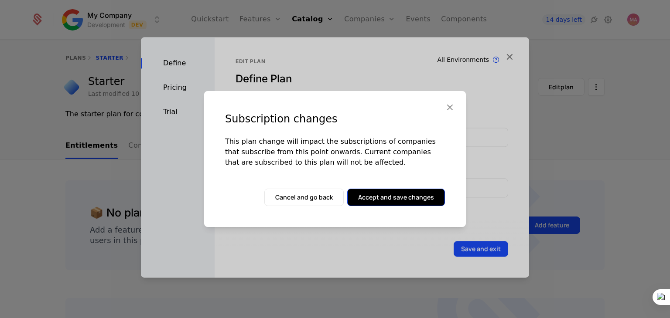
click at [415, 196] on button "Accept and save changes" at bounding box center [396, 197] width 98 height 17
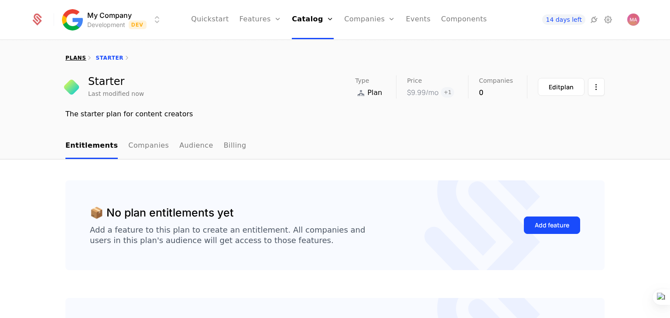
click at [71, 58] on link "plans" at bounding box center [75, 58] width 20 height 6
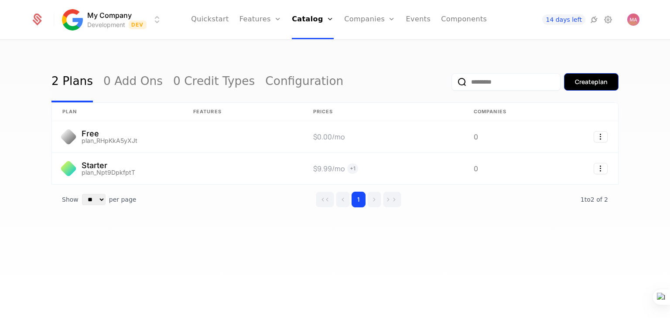
click at [579, 83] on div "Create plan" at bounding box center [591, 82] width 33 height 9
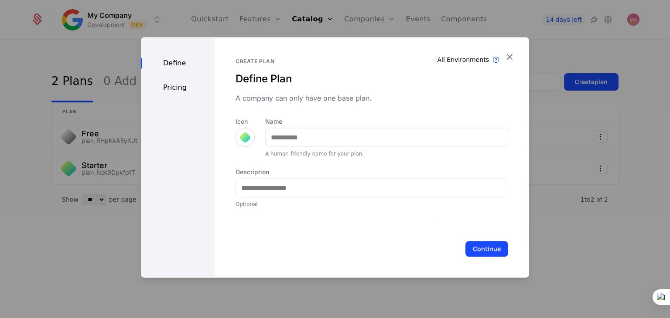
click at [250, 134] on div at bounding box center [244, 137] width 19 height 19
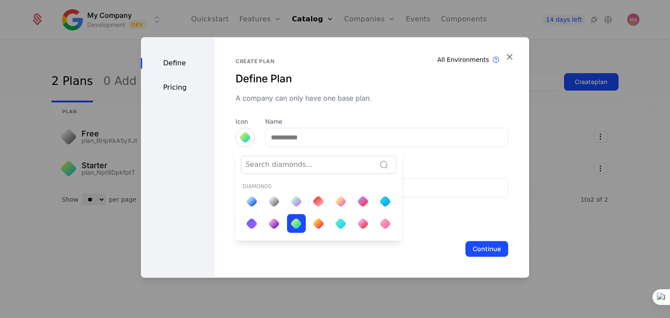
click at [312, 198] on div at bounding box center [318, 201] width 12 height 12
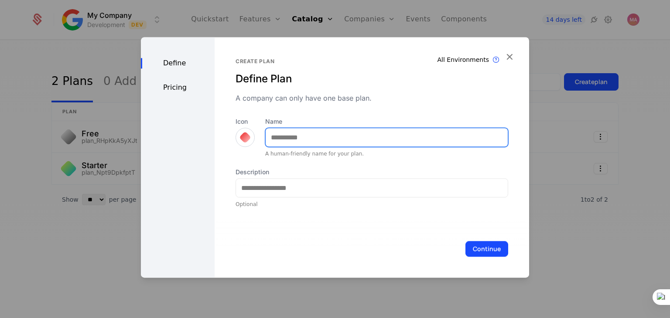
click at [329, 141] on input "Name" at bounding box center [387, 137] width 242 height 18
type input "*"
type input "*******"
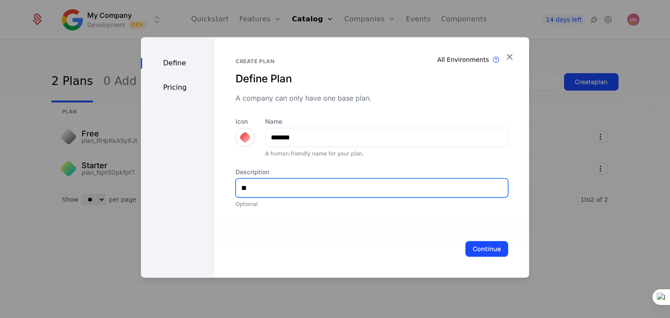
type input "*"
type input "**********"
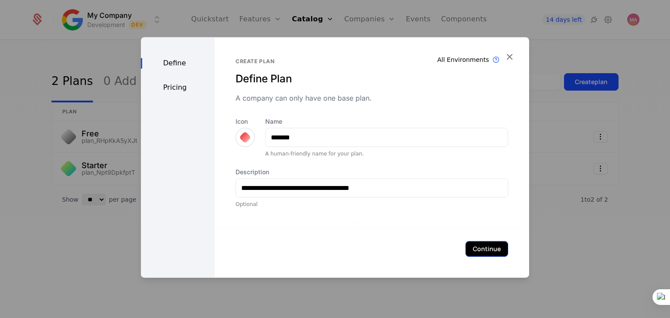
click at [478, 256] on button "Continue" at bounding box center [486, 249] width 43 height 16
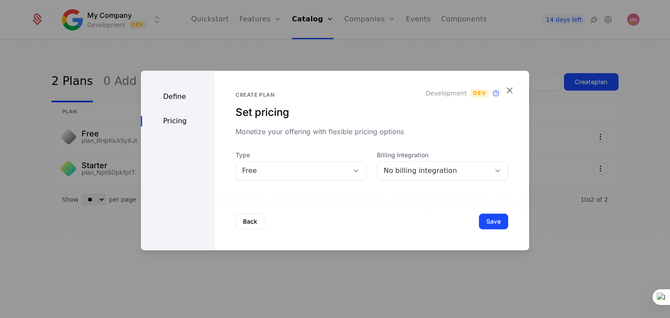
click at [280, 172] on div "Free" at bounding box center [292, 171] width 101 height 10
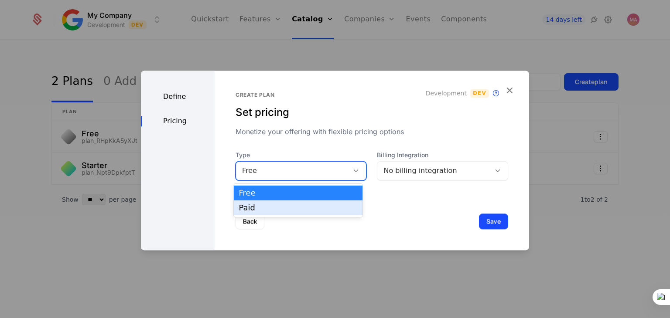
click at [290, 207] on div "Paid" at bounding box center [298, 208] width 118 height 8
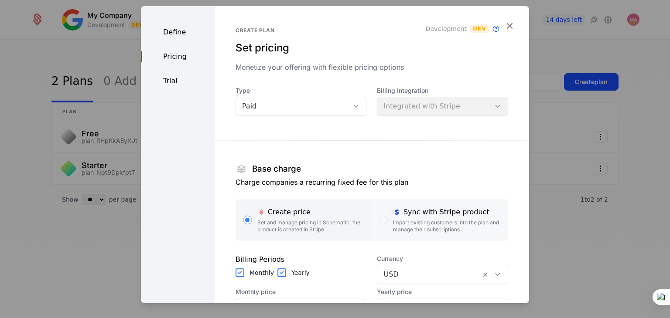
click at [403, 215] on div "Sync with Stripe product" at bounding box center [447, 212] width 108 height 10
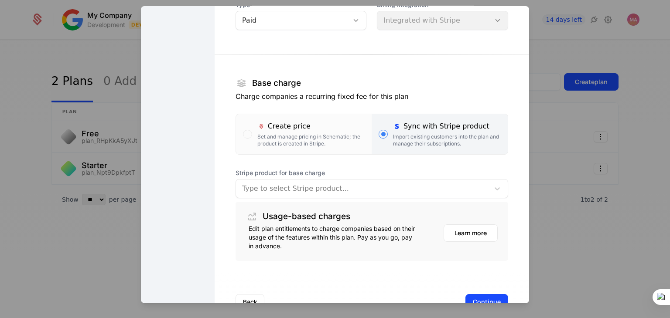
scroll to position [87, 0]
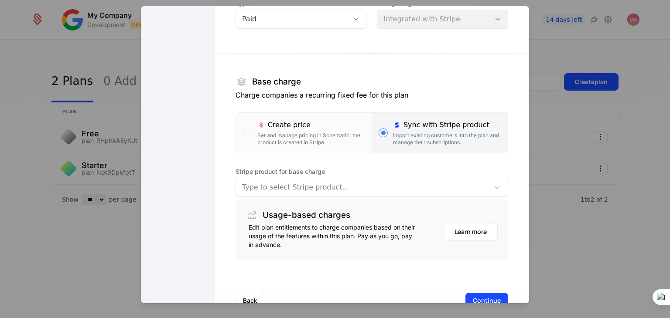
click at [373, 189] on div at bounding box center [362, 187] width 241 height 12
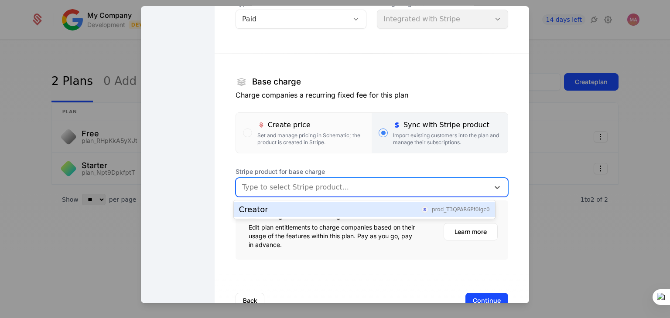
click at [358, 206] on div "Creator prod_T3QPAR6Pf0lgc0" at bounding box center [364, 210] width 251 height 8
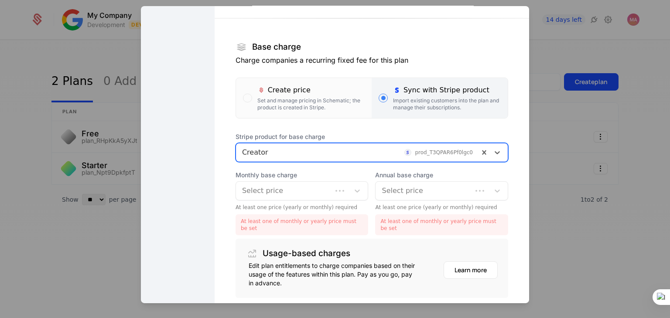
scroll to position [174, 0]
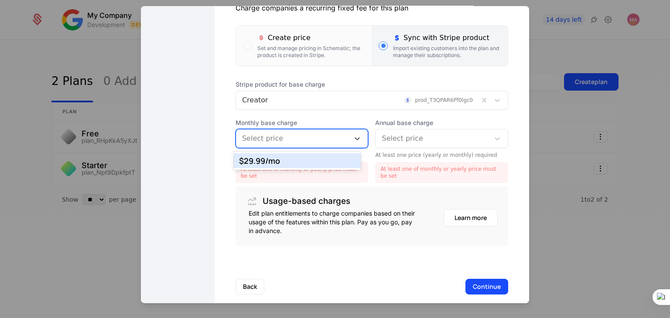
click at [305, 143] on div at bounding box center [293, 139] width 102 height 12
click at [306, 162] on div "$29.99 /mo" at bounding box center [297, 161] width 117 height 8
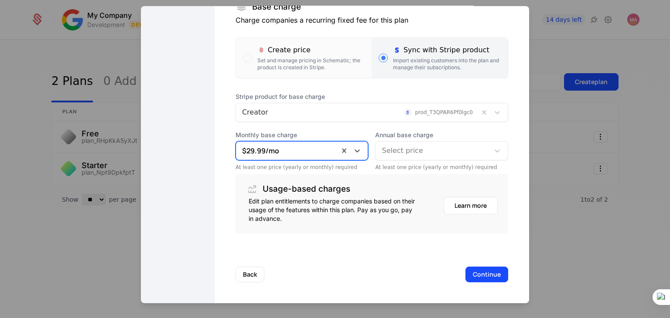
scroll to position [162, 0]
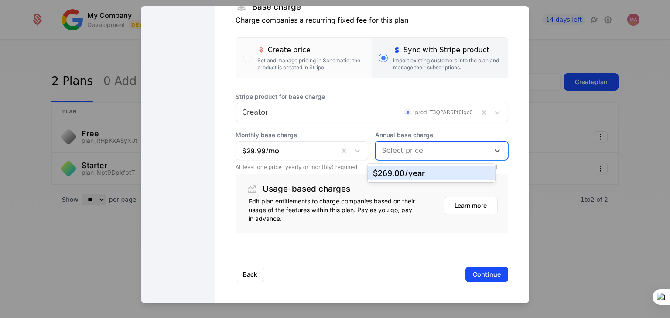
click at [421, 150] on div at bounding box center [433, 151] width 102 height 12
click at [396, 174] on div "$269.00 /year" at bounding box center [431, 173] width 117 height 8
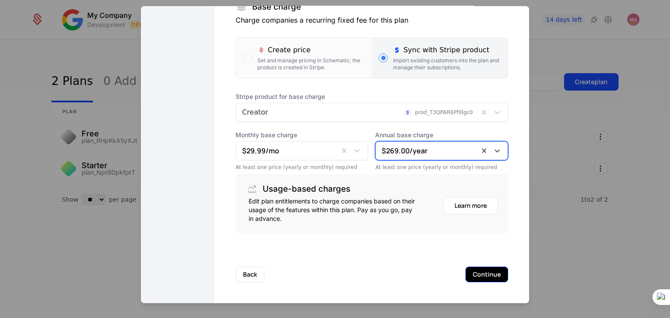
click at [469, 275] on button "Continue" at bounding box center [486, 275] width 43 height 16
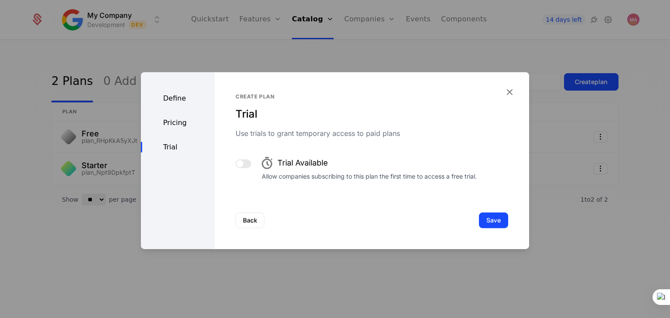
scroll to position [0, 0]
click at [488, 222] on button "Save" at bounding box center [493, 221] width 29 height 16
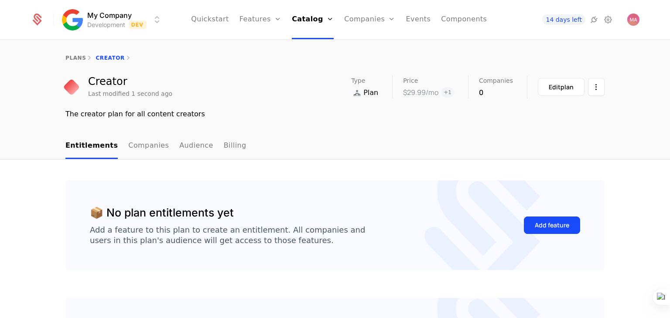
click at [86, 56] on icon at bounding box center [89, 58] width 7 height 7
click at [73, 57] on link "plans" at bounding box center [75, 58] width 20 height 6
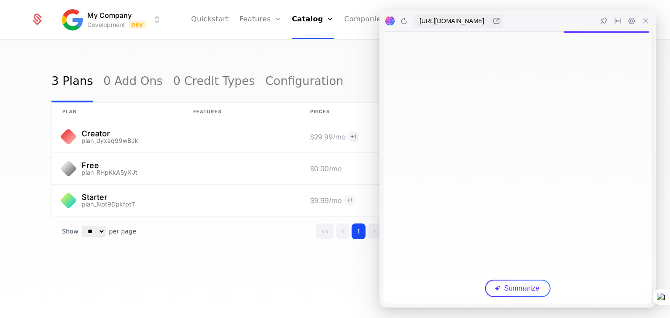
click at [642, 20] on icon at bounding box center [645, 20] width 7 height 7
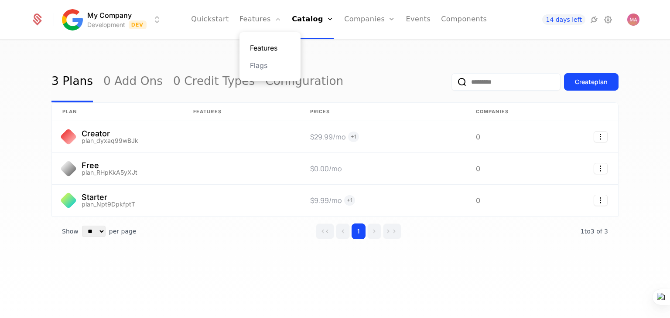
click at [265, 47] on link "Features" at bounding box center [270, 48] width 40 height 10
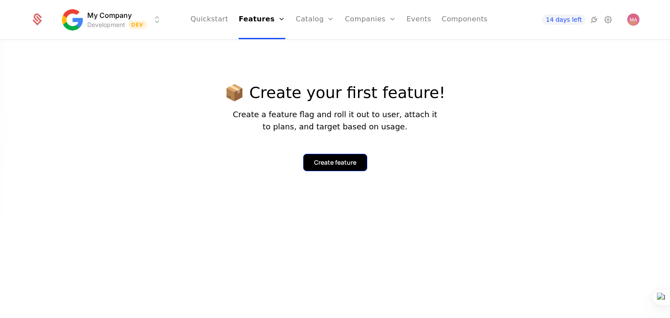
click at [358, 168] on button "Create feature" at bounding box center [335, 162] width 64 height 17
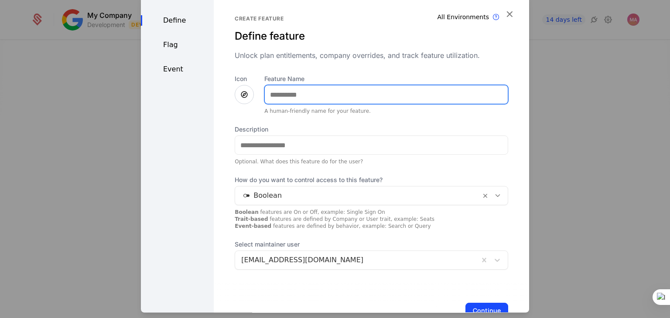
click at [311, 86] on input "Feature Name" at bounding box center [386, 95] width 243 height 18
click at [366, 91] on input "**********" at bounding box center [386, 95] width 243 height 18
type input "**********"
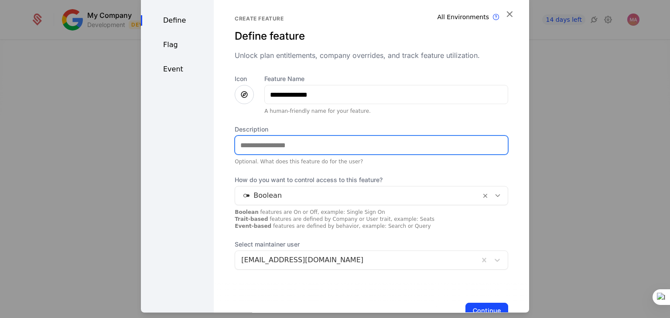
drag, startPoint x: 290, startPoint y: 146, endPoint x: 298, endPoint y: 148, distance: 8.6
click at [290, 147] on input "Description" at bounding box center [371, 145] width 273 height 18
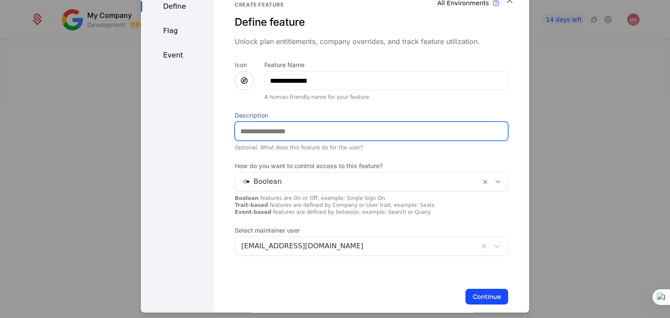
scroll to position [27, 0]
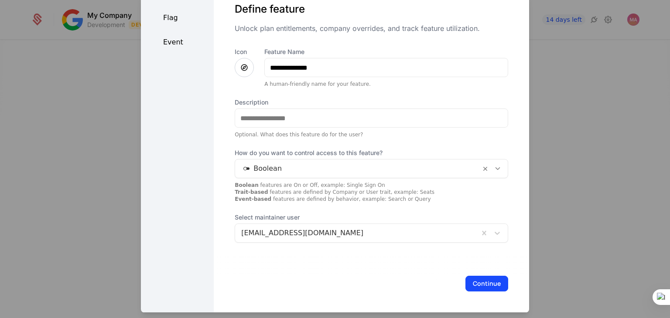
click at [235, 152] on span "How do you want to control access to this feature?" at bounding box center [371, 153] width 273 height 9
click at [267, 169] on div at bounding box center [357, 169] width 233 height 12
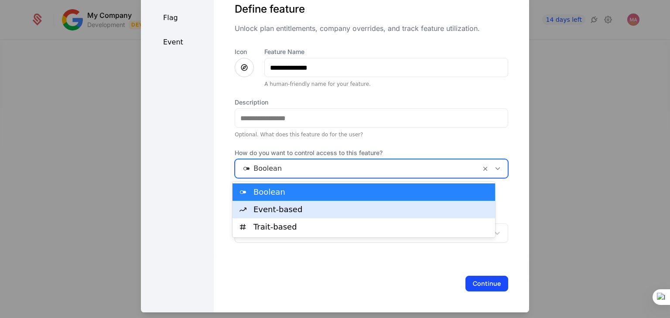
click at [279, 212] on div "Event-based" at bounding box center [371, 210] width 236 height 8
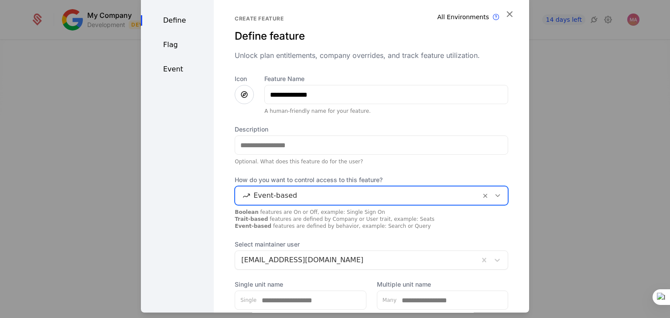
scroll to position [67, 0]
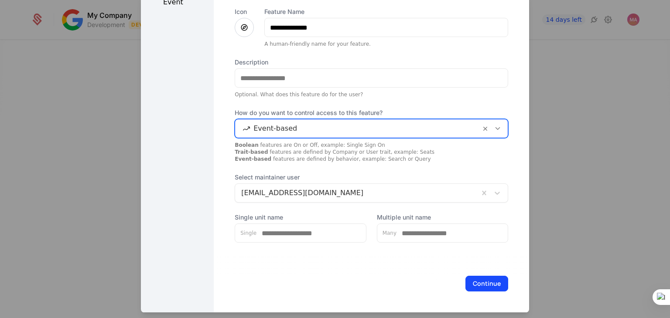
drag, startPoint x: 481, startPoint y: 280, endPoint x: 466, endPoint y: 279, distance: 14.4
click at [478, 280] on button "Continue" at bounding box center [486, 284] width 43 height 16
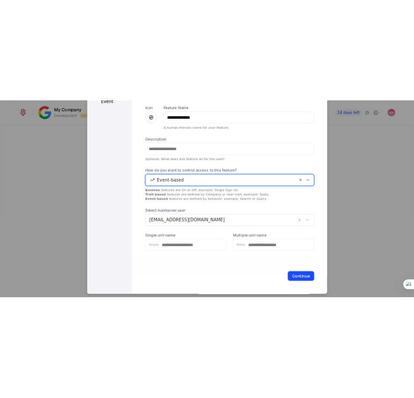
scroll to position [0, 0]
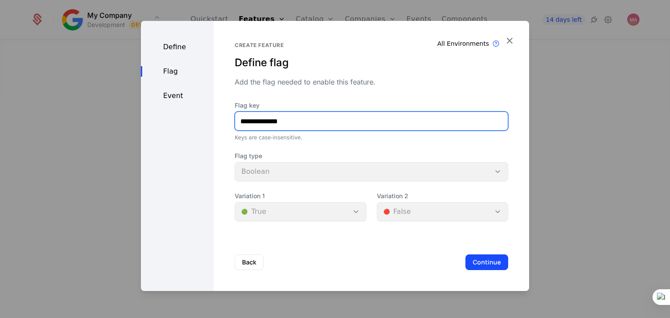
drag, startPoint x: 316, startPoint y: 124, endPoint x: 228, endPoint y: 124, distance: 87.7
click at [228, 124] on div "**********" at bounding box center [371, 156] width 315 height 270
click at [309, 123] on input "**********" at bounding box center [371, 121] width 273 height 18
drag, startPoint x: 309, startPoint y: 123, endPoint x: 230, endPoint y: 122, distance: 78.9
click at [230, 122] on div "**********" at bounding box center [371, 156] width 315 height 270
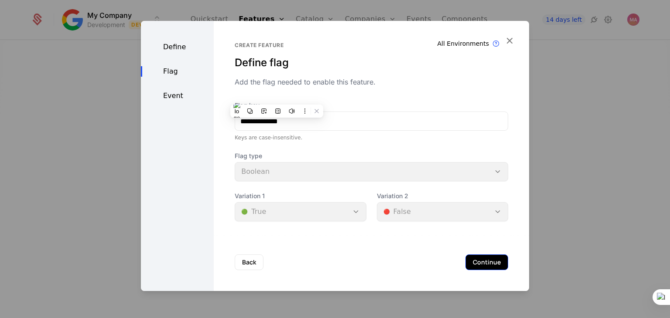
click at [482, 264] on button "Continue" at bounding box center [486, 263] width 43 height 16
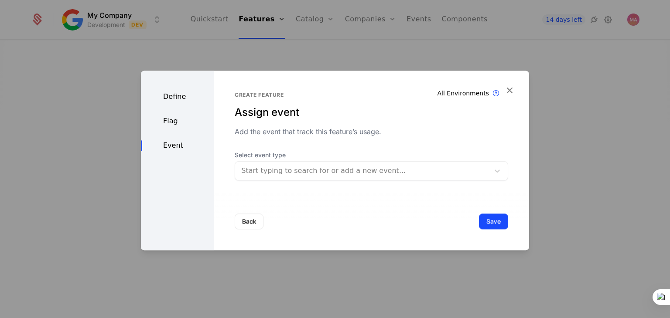
click at [318, 170] on div at bounding box center [362, 171] width 242 height 12
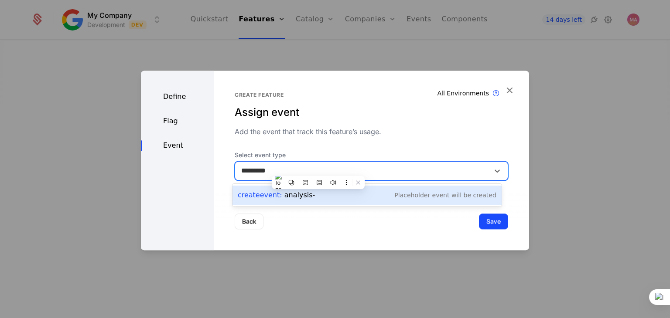
type input "*********"
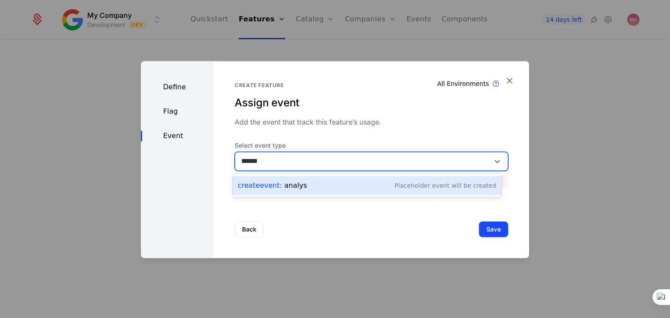
type input "******"
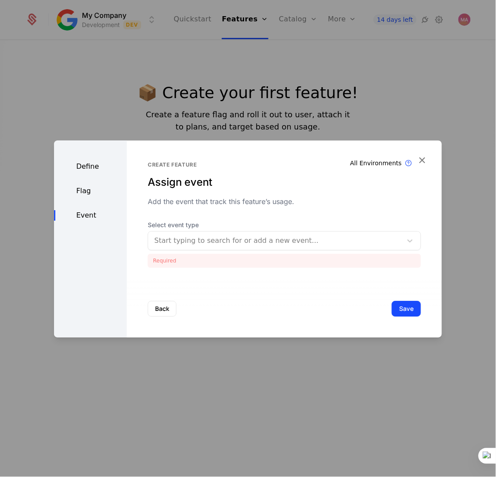
click at [223, 241] on div at bounding box center [275, 241] width 242 height 12
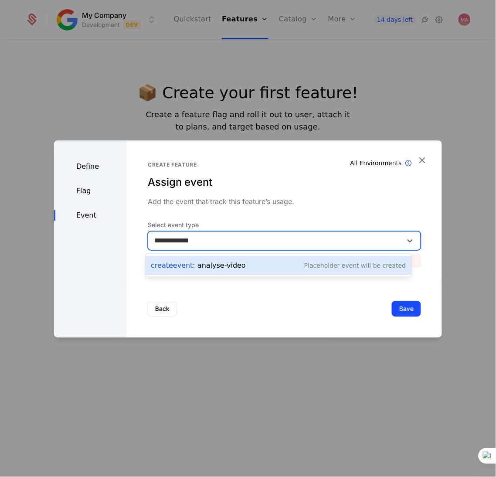
type input "**********"
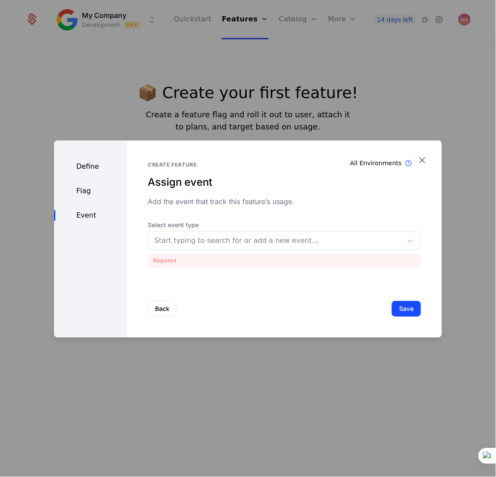
click at [247, 234] on div "Start typing to search for or add a new event..." at bounding box center [275, 241] width 254 height 16
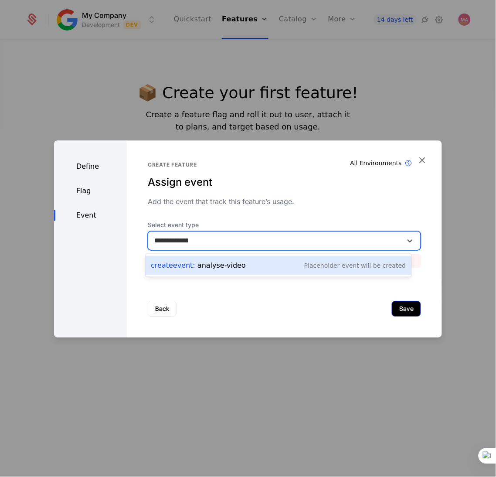
type input "**********"
click at [395, 309] on button "Save" at bounding box center [406, 309] width 29 height 16
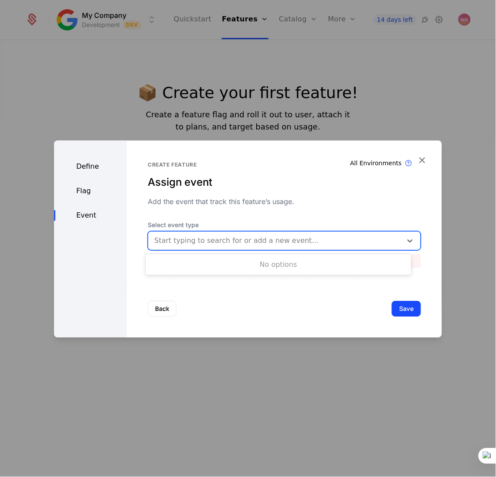
click at [281, 238] on div at bounding box center [275, 241] width 242 height 12
type input "**********"
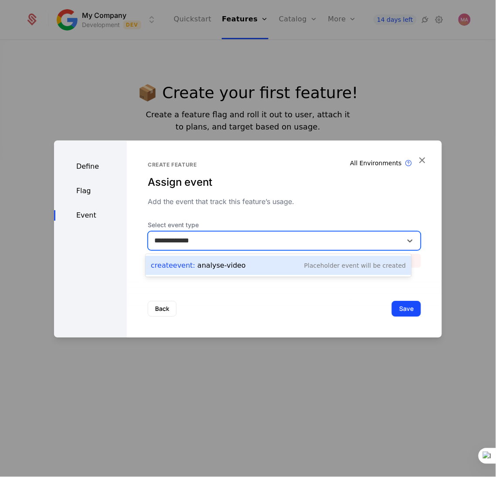
click at [291, 260] on div "Create Event : analyse-video Placeholder Event will be created" at bounding box center [278, 265] width 255 height 12
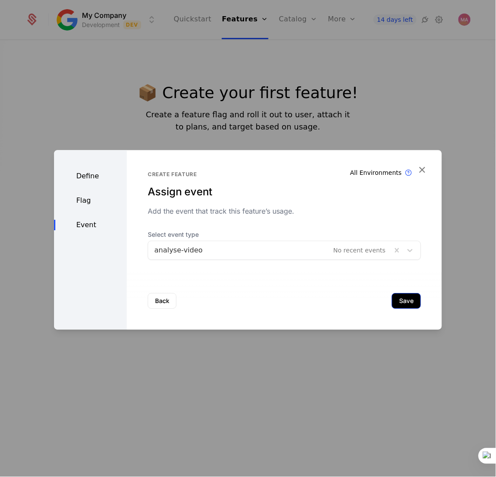
click at [397, 302] on button "Save" at bounding box center [406, 301] width 29 height 16
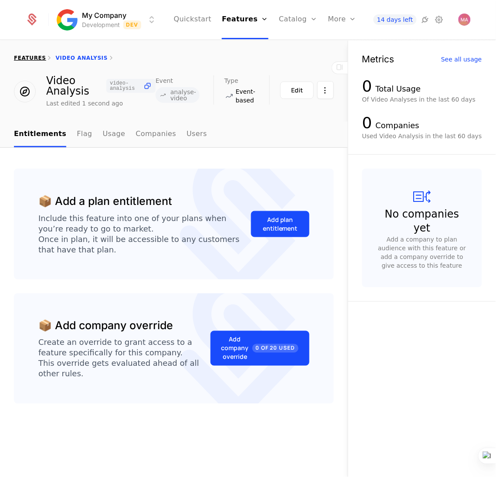
click at [27, 58] on link "features" at bounding box center [30, 58] width 32 height 6
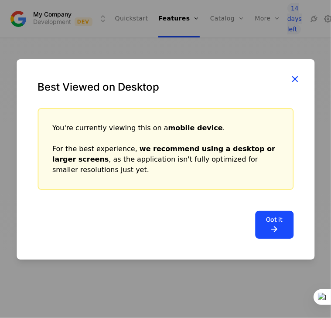
click at [297, 77] on icon "button" at bounding box center [294, 78] width 11 height 11
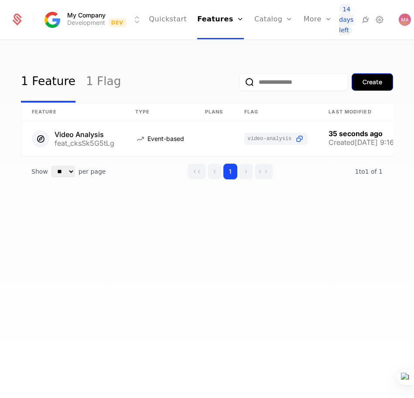
click at [366, 79] on div "Create" at bounding box center [372, 82] width 20 height 9
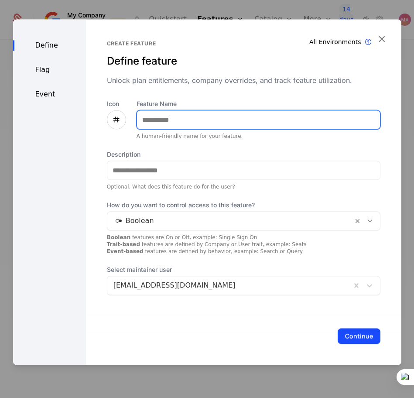
click at [178, 118] on input "Feature Name" at bounding box center [258, 119] width 243 height 18
type input "**********"
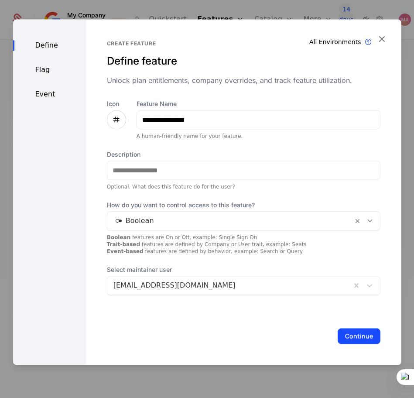
click at [115, 119] on icon at bounding box center [116, 119] width 10 height 10
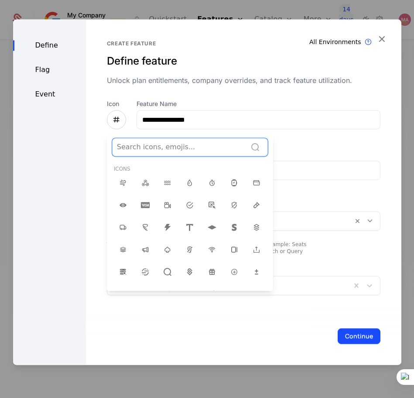
click at [181, 149] on div at bounding box center [179, 147] width 125 height 12
type input "***"
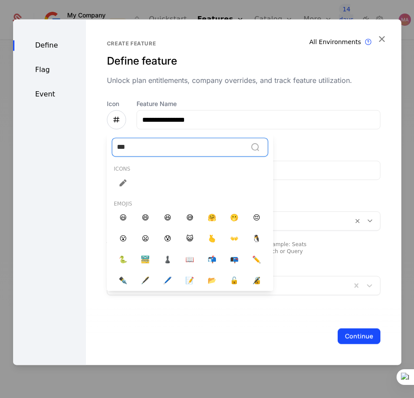
click at [126, 186] on div at bounding box center [123, 183] width 19 height 19
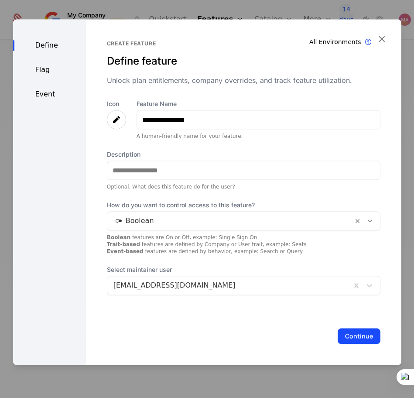
click at [182, 223] on div at bounding box center [229, 221] width 233 height 12
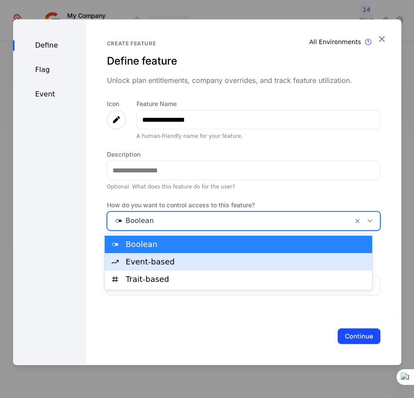
click at [177, 259] on div "Event-based" at bounding box center [246, 262] width 241 height 8
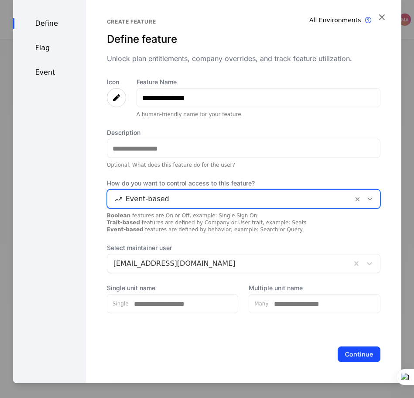
click at [357, 318] on button "Continue" at bounding box center [359, 354] width 43 height 16
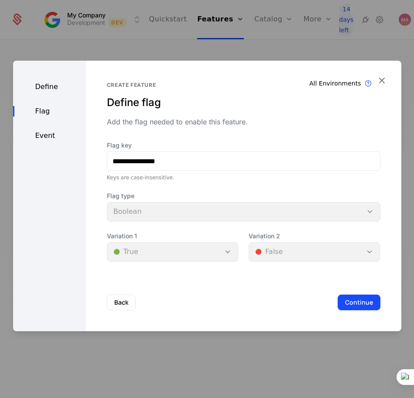
click at [356, 297] on button "Continue" at bounding box center [359, 302] width 43 height 16
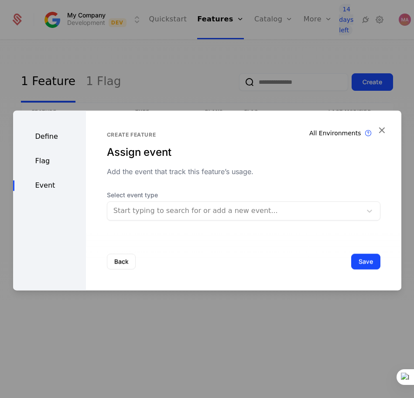
click at [198, 209] on div at bounding box center [234, 211] width 242 height 12
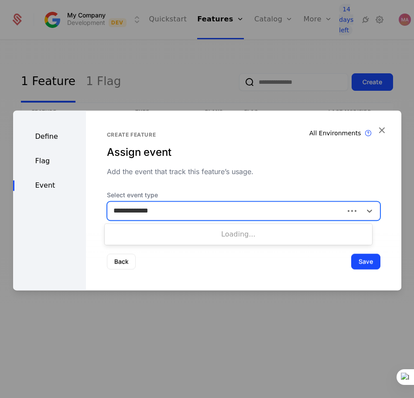
type input "**********"
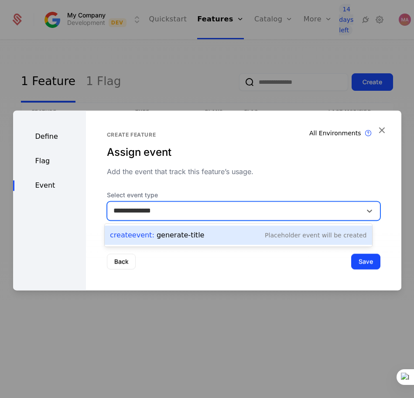
click at [222, 237] on div "Create Event : generate-title Placeholder Event will be created" at bounding box center [238, 235] width 256 height 12
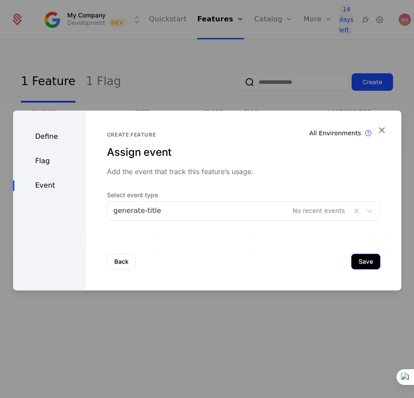
click at [354, 264] on button "Save" at bounding box center [365, 261] width 29 height 16
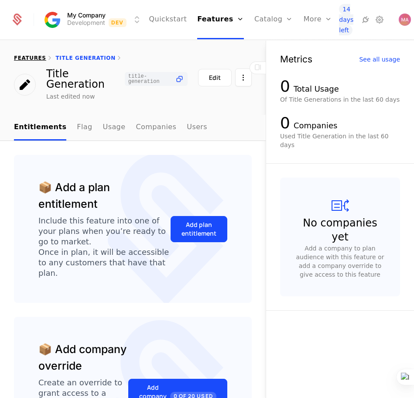
click at [24, 58] on link "features" at bounding box center [30, 58] width 32 height 6
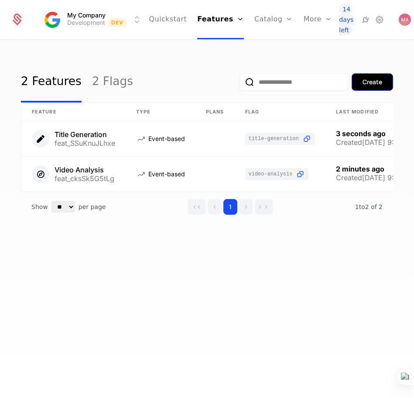
click at [369, 85] on div "Create" at bounding box center [372, 82] width 20 height 9
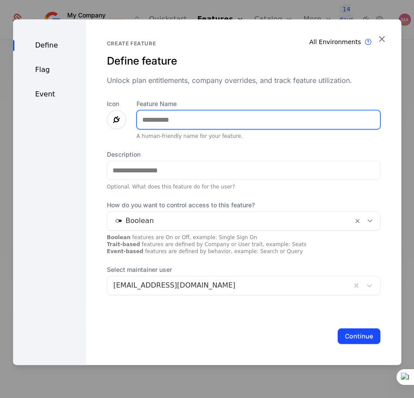
click at [234, 122] on input "Feature Name" at bounding box center [258, 119] width 243 height 18
type input "**********"
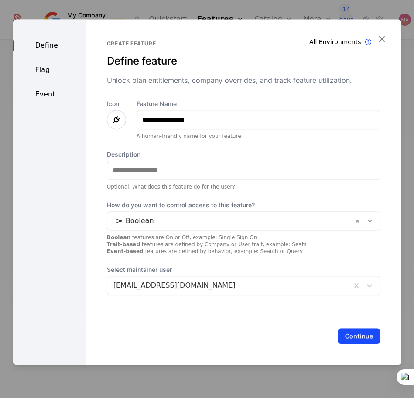
click at [112, 121] on icon at bounding box center [116, 119] width 10 height 10
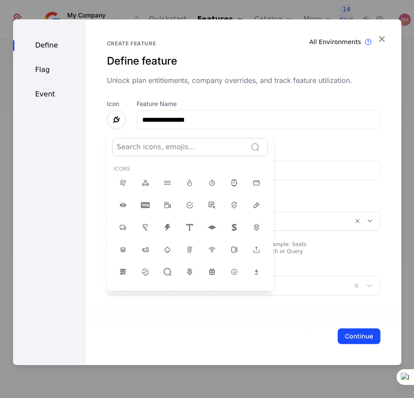
click at [178, 151] on div at bounding box center [179, 147] width 125 height 12
type input "***"
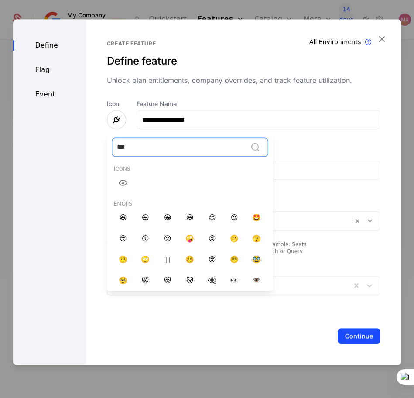
click at [122, 185] on icon at bounding box center [123, 182] width 10 height 10
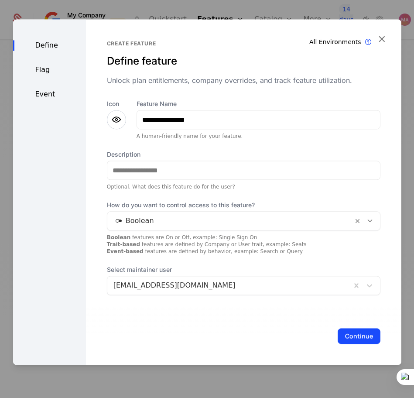
click at [253, 229] on div "Boolean" at bounding box center [230, 221] width 246 height 16
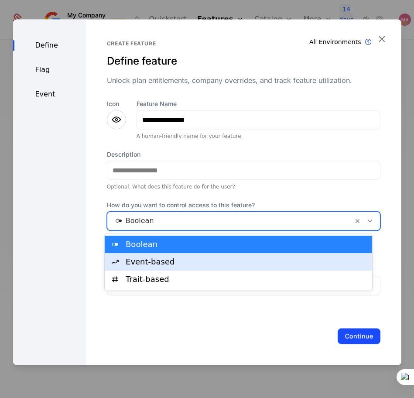
drag, startPoint x: 202, startPoint y: 259, endPoint x: 234, endPoint y: 276, distance: 36.5
click at [202, 259] on div "Event-based" at bounding box center [246, 262] width 241 height 8
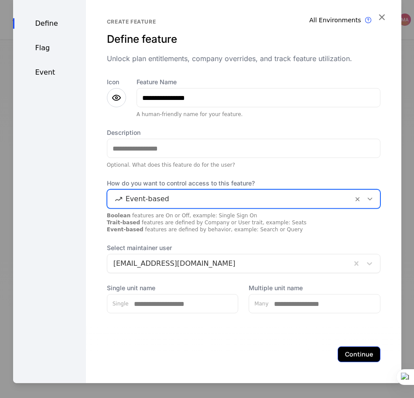
click at [355, 318] on button "Continue" at bounding box center [359, 354] width 43 height 16
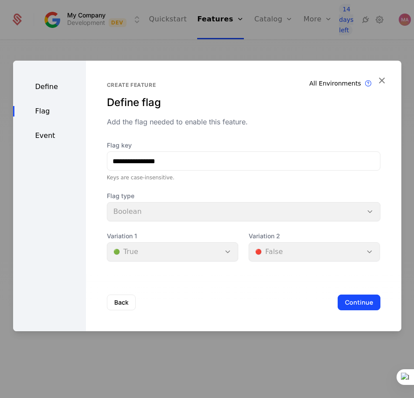
drag, startPoint x: 357, startPoint y: 301, endPoint x: 319, endPoint y: 285, distance: 41.2
click at [357, 301] on button "Continue" at bounding box center [359, 302] width 43 height 16
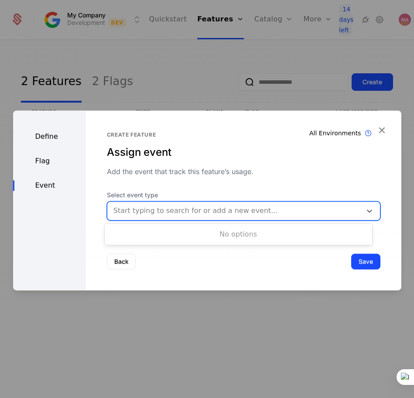
drag, startPoint x: 181, startPoint y: 208, endPoint x: 187, endPoint y: 210, distance: 6.9
click at [181, 208] on div at bounding box center [234, 211] width 242 height 12
type input "**********"
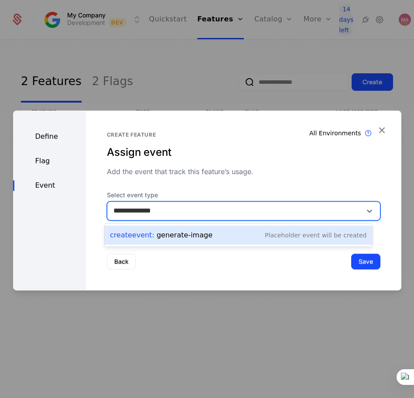
click at [224, 238] on div "Create Event : generate-image Placeholder Event will be created" at bounding box center [238, 235] width 256 height 12
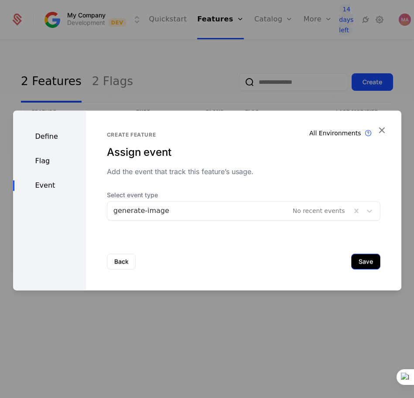
click at [352, 264] on button "Save" at bounding box center [365, 261] width 29 height 16
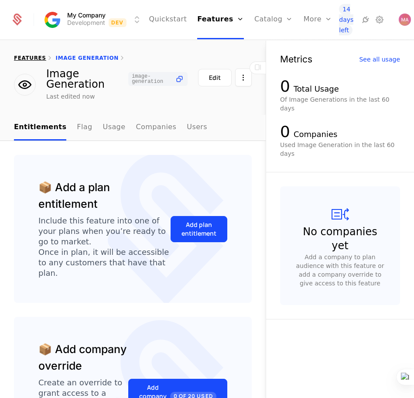
click at [32, 59] on link "features" at bounding box center [30, 58] width 32 height 6
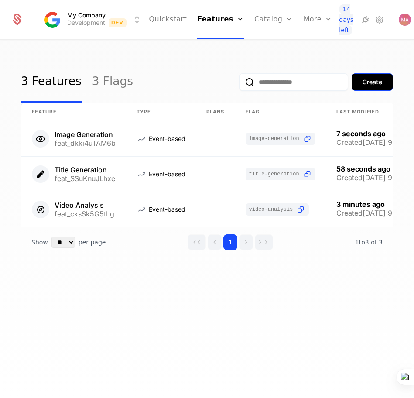
click at [374, 86] on button "Create" at bounding box center [371, 81] width 41 height 17
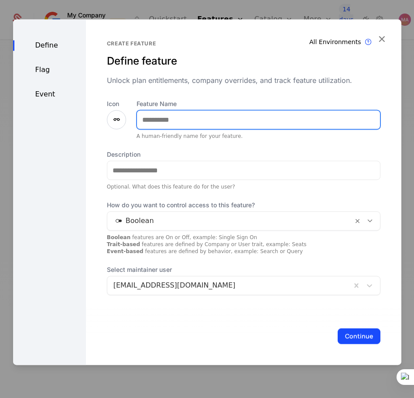
click at [249, 115] on input "Feature Name" at bounding box center [258, 119] width 243 height 18
type input "**********"
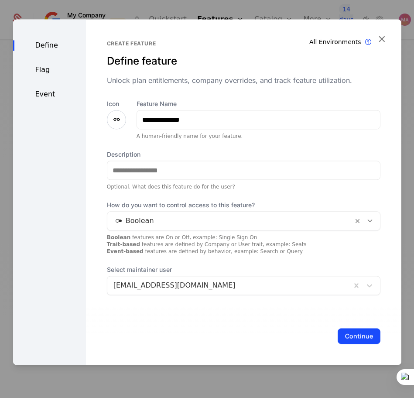
drag, startPoint x: 208, startPoint y: 215, endPoint x: 205, endPoint y: 224, distance: 9.7
click at [208, 215] on div at bounding box center [229, 221] width 233 height 12
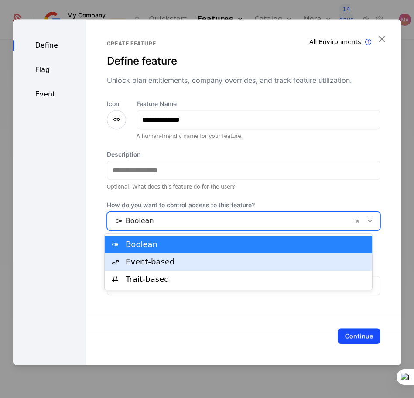
click at [204, 264] on div "Event-based" at bounding box center [246, 262] width 241 height 8
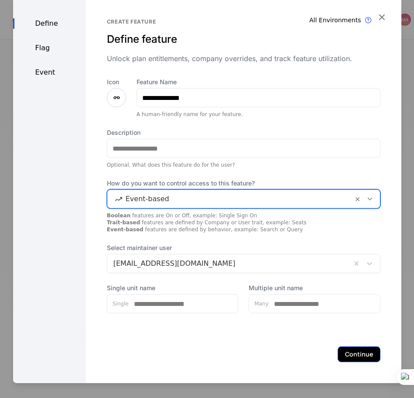
click at [353, 318] on button "Continue" at bounding box center [359, 354] width 43 height 16
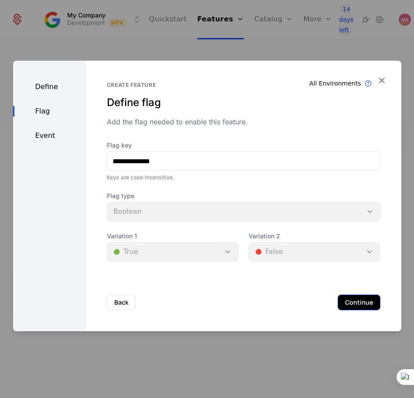
click at [351, 306] on button "Continue" at bounding box center [359, 302] width 43 height 16
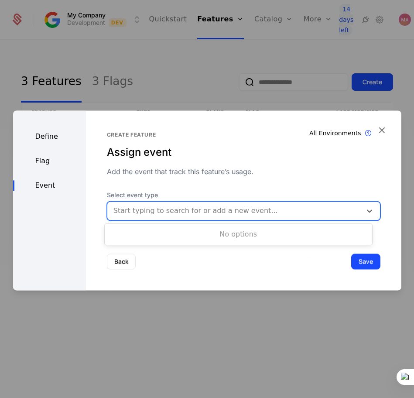
click at [203, 215] on div at bounding box center [234, 211] width 242 height 12
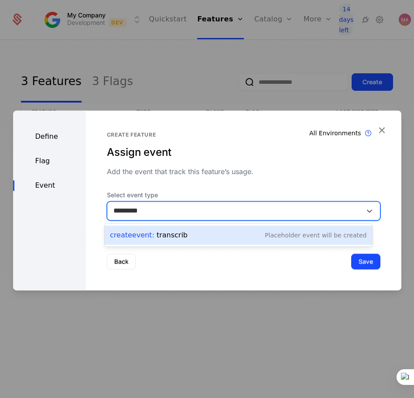
type input "**********"
click at [208, 237] on div "Create Event : transcribe Placeholder Event will be created" at bounding box center [238, 235] width 256 height 12
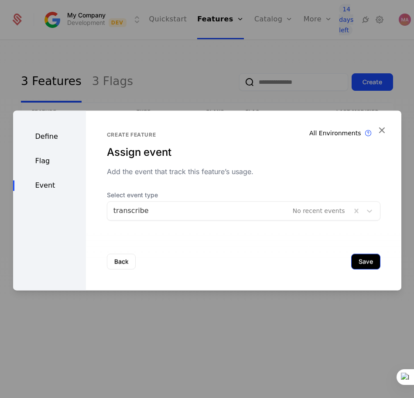
click at [366, 259] on button "Save" at bounding box center [365, 261] width 29 height 16
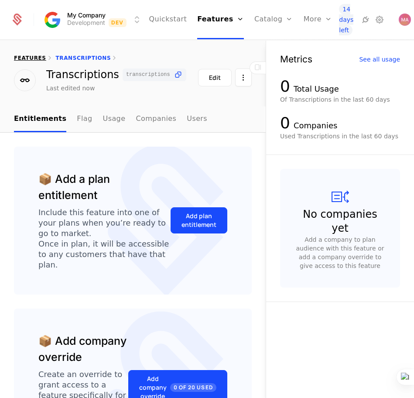
click at [33, 58] on link "features" at bounding box center [30, 58] width 32 height 6
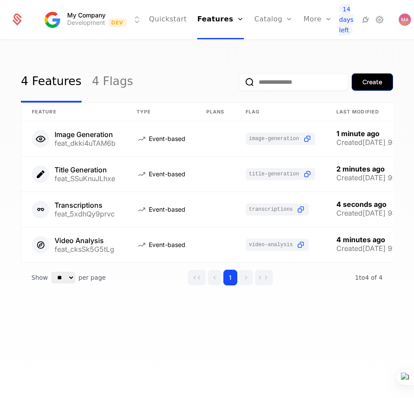
click at [366, 89] on button "Create" at bounding box center [371, 81] width 41 height 17
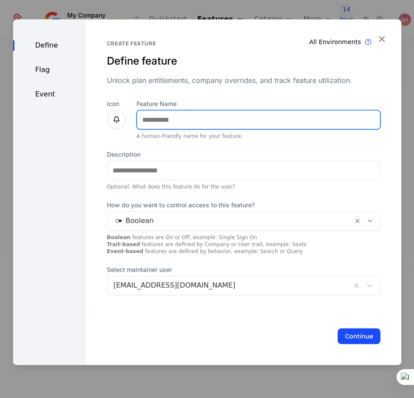
click at [229, 125] on input "Feature Name" at bounding box center [258, 119] width 243 height 18
type input "**********"
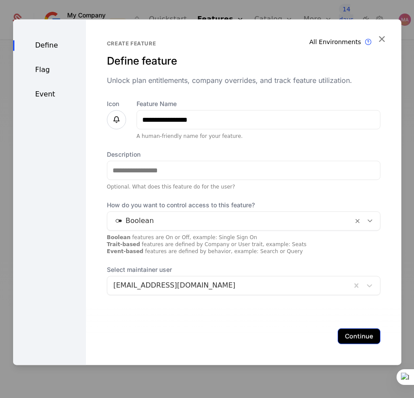
click at [351, 318] on button "Continue" at bounding box center [359, 336] width 43 height 16
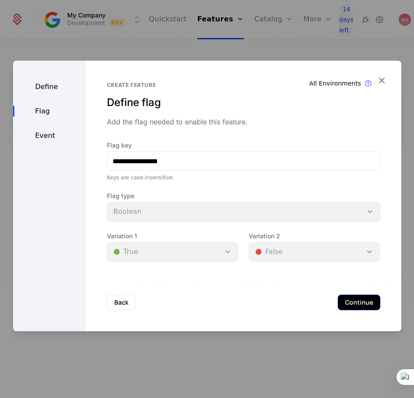
click at [355, 299] on button "Continue" at bounding box center [359, 302] width 43 height 16
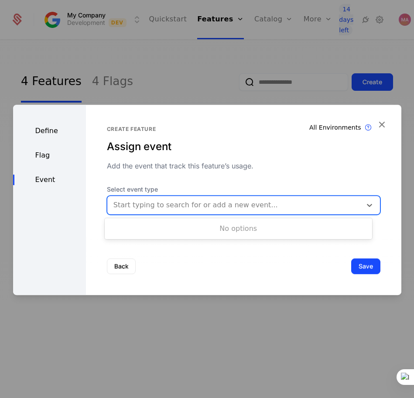
click at [224, 197] on div "Start typing to search for or add a new event..." at bounding box center [234, 205] width 254 height 16
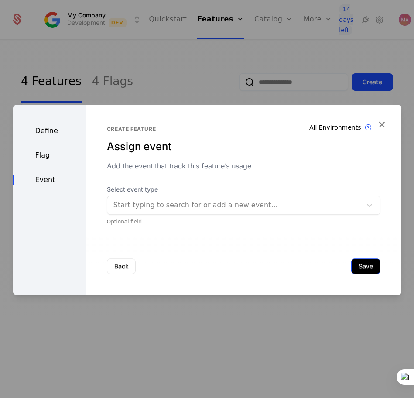
click at [364, 266] on button "Save" at bounding box center [365, 266] width 29 height 16
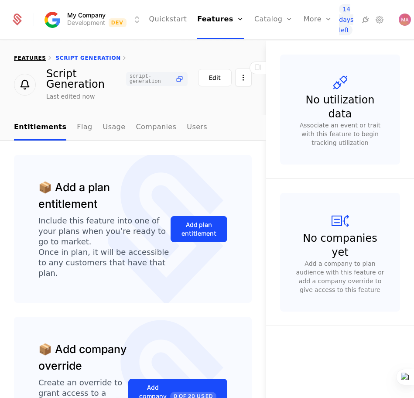
click at [31, 58] on link "features" at bounding box center [30, 58] width 32 height 6
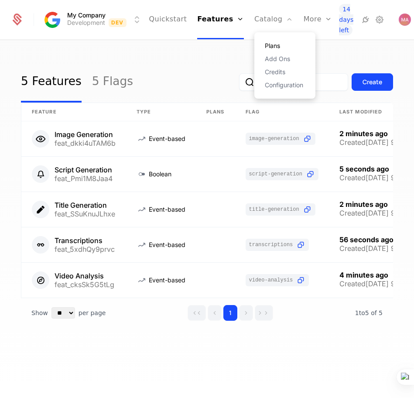
click at [265, 44] on link "Plans" at bounding box center [285, 46] width 40 height 6
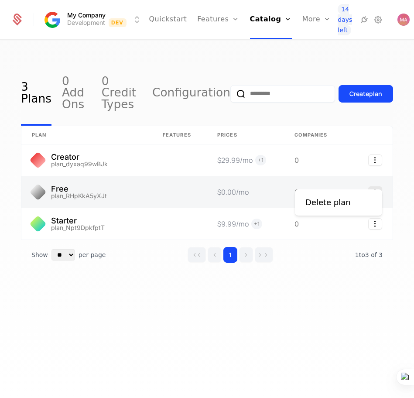
click at [373, 186] on icon "Select action" at bounding box center [375, 191] width 14 height 11
click at [130, 168] on html "My Company Development Dev Quickstart Features Features Flags Catalog Plans Add…" at bounding box center [207, 199] width 414 height 398
click at [68, 176] on link at bounding box center [86, 191] width 131 height 31
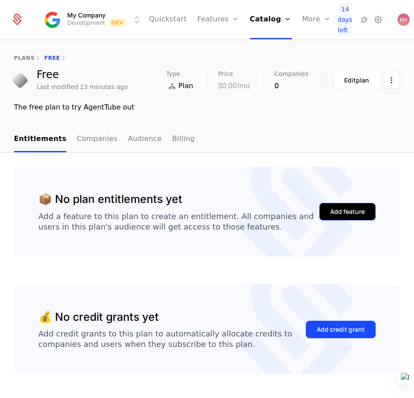
click at [330, 213] on div "Add feature" at bounding box center [347, 211] width 34 height 9
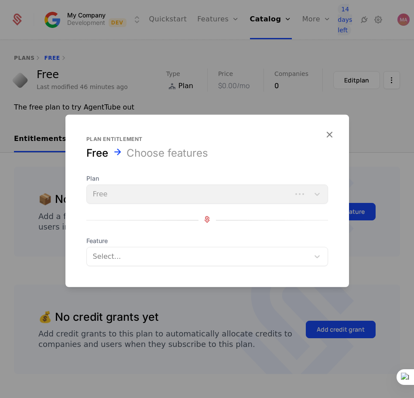
click at [319, 203] on button "Add feature" at bounding box center [347, 211] width 56 height 17
click at [246, 195] on div "Plan Free" at bounding box center [207, 189] width 242 height 30
click at [209, 263] on div "Select..." at bounding box center [198, 257] width 222 height 16
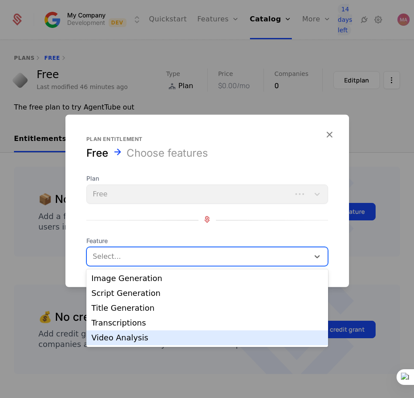
click at [117, 318] on div "Video Analysis" at bounding box center [207, 338] width 231 height 8
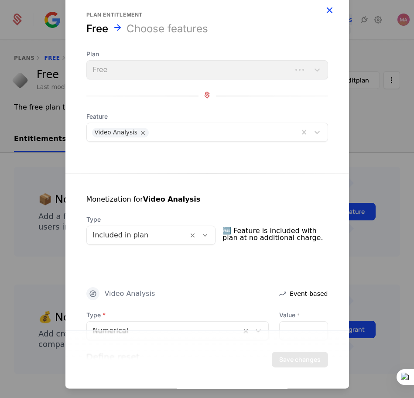
click at [324, 9] on icon "button" at bounding box center [329, 9] width 11 height 11
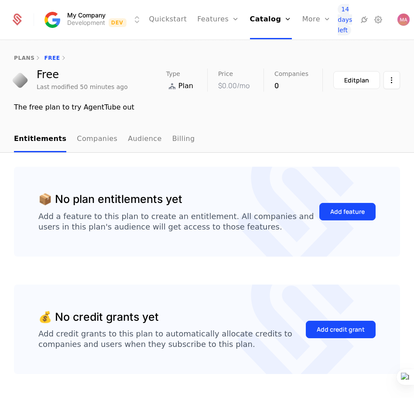
click at [21, 61] on div "plans Free" at bounding box center [207, 55] width 414 height 28
click at [21, 59] on link "plans" at bounding box center [24, 58] width 20 height 6
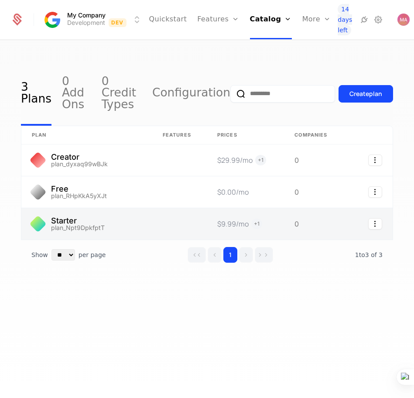
click at [110, 212] on link at bounding box center [86, 223] width 131 height 31
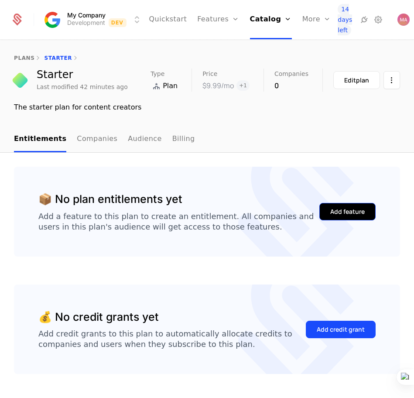
click at [335, 212] on div "Add feature" at bounding box center [347, 211] width 34 height 9
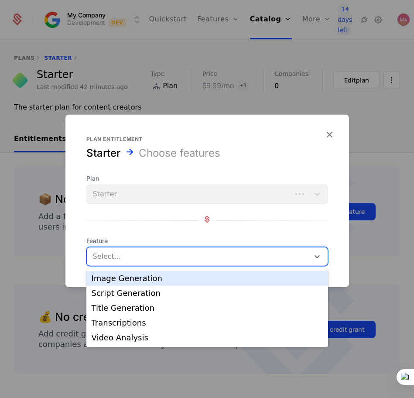
drag, startPoint x: 192, startPoint y: 254, endPoint x: 173, endPoint y: 265, distance: 22.4
click at [191, 254] on div at bounding box center [199, 256] width 210 height 12
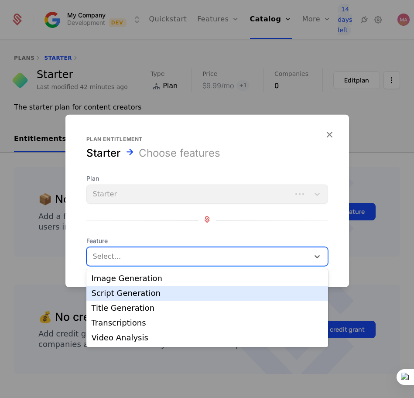
click at [133, 292] on div "Script Generation" at bounding box center [207, 293] width 231 height 8
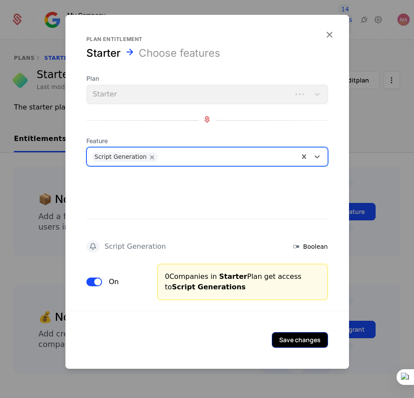
click at [297, 318] on button "Save changes" at bounding box center [300, 340] width 56 height 16
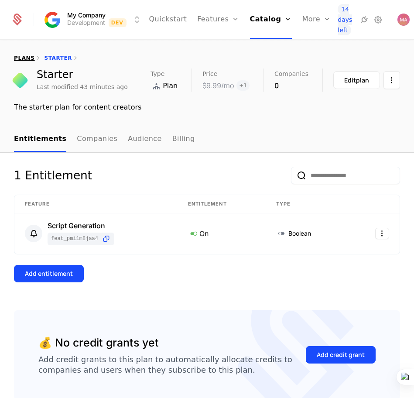
click at [17, 58] on link "plans" at bounding box center [24, 58] width 20 height 6
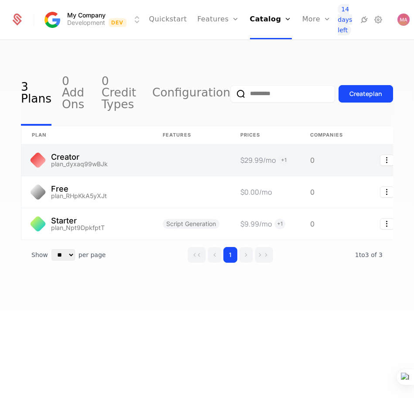
click at [82, 155] on link at bounding box center [86, 159] width 131 height 31
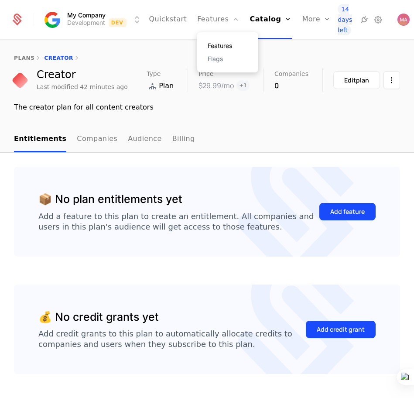
click at [215, 48] on link "Features" at bounding box center [228, 46] width 40 height 6
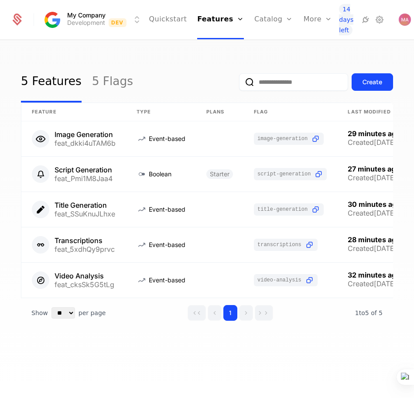
scroll to position [0, 82]
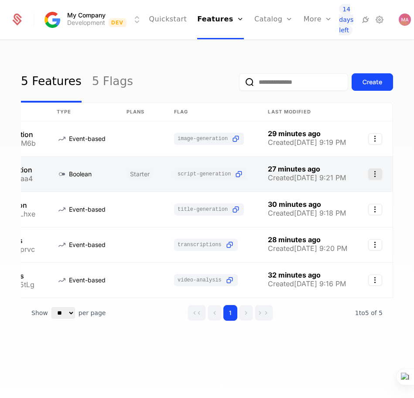
click at [369, 174] on icon "Select action" at bounding box center [375, 173] width 14 height 11
click at [41, 182] on html "My Company Development Dev Quickstart Features Features Flags Catalog Plans Add…" at bounding box center [207, 199] width 414 height 398
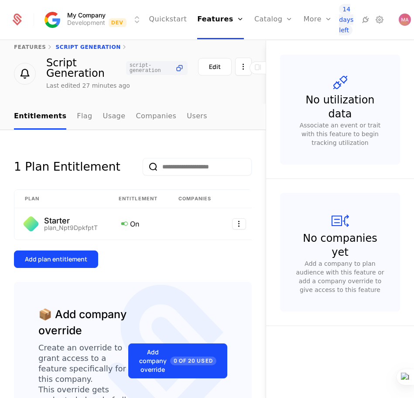
scroll to position [10, 0]
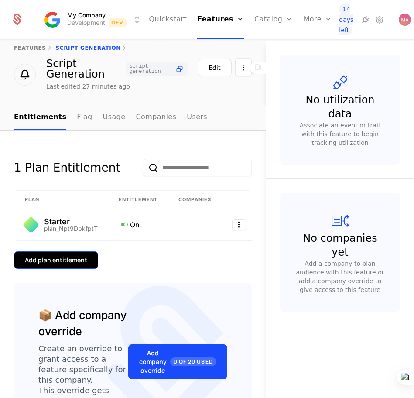
click at [58, 264] on div "Add plan entitlement" at bounding box center [56, 260] width 62 height 9
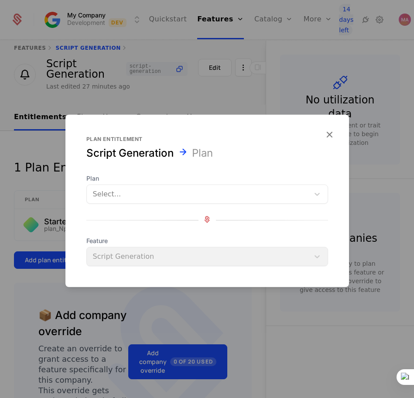
click at [179, 200] on div at bounding box center [198, 194] width 210 height 12
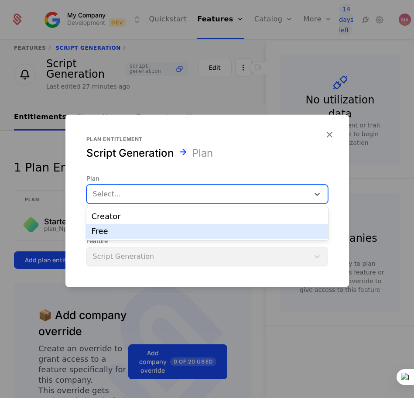
click at [155, 232] on div "Free" at bounding box center [207, 231] width 231 height 8
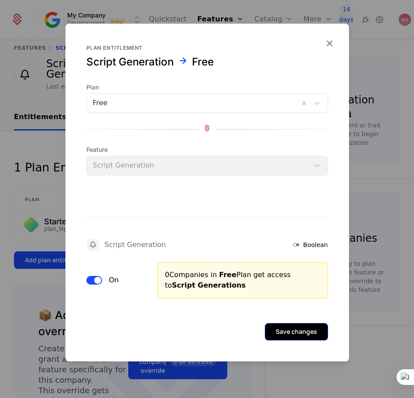
click at [308, 318] on button "Save changes" at bounding box center [296, 331] width 63 height 17
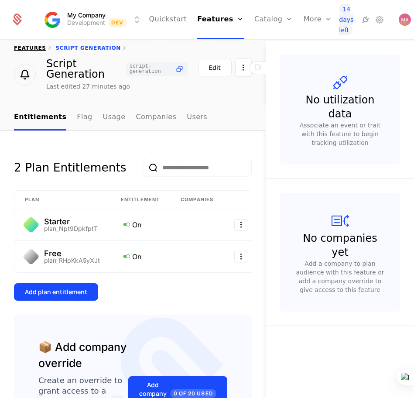
click at [31, 47] on link "features" at bounding box center [30, 48] width 32 height 6
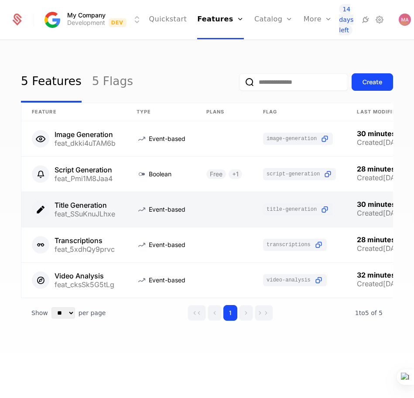
click at [82, 208] on link at bounding box center [73, 209] width 105 height 35
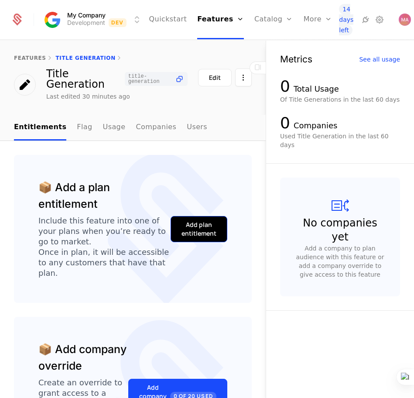
click at [195, 228] on div "Add plan entitlement" at bounding box center [198, 228] width 35 height 17
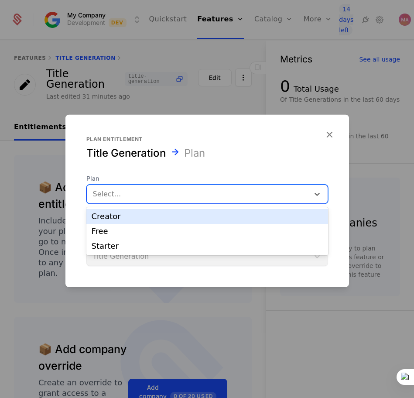
click at [190, 188] on div at bounding box center [198, 194] width 210 height 12
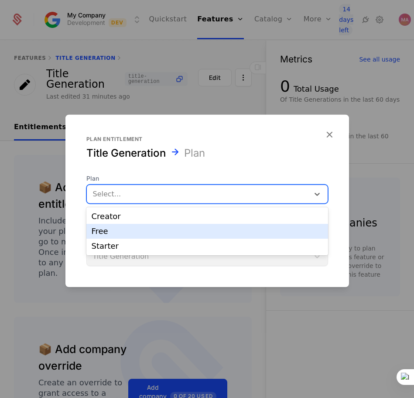
click at [165, 230] on div "Free" at bounding box center [207, 231] width 231 height 8
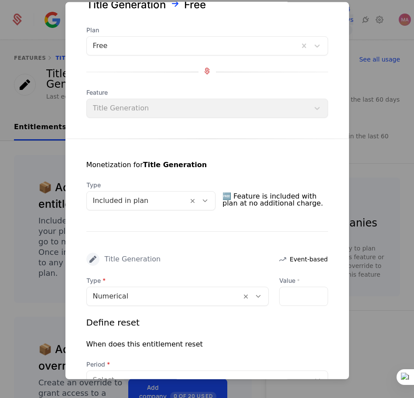
scroll to position [55, 0]
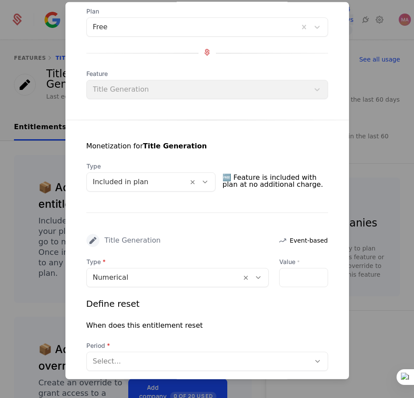
click at [207, 180] on icon at bounding box center [205, 182] width 8 height 8
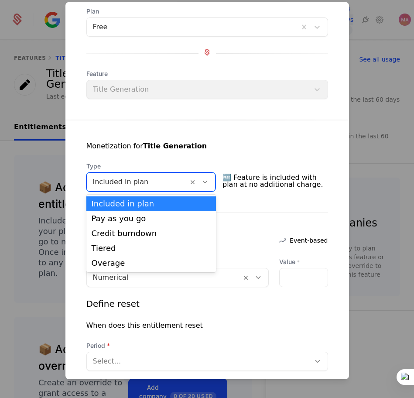
click at [207, 180] on icon at bounding box center [205, 182] width 8 height 8
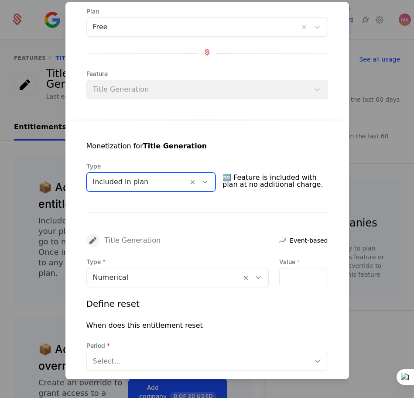
scroll to position [109, 0]
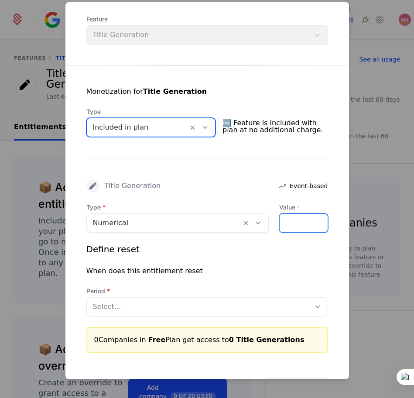
click at [297, 223] on input "Value *" at bounding box center [304, 223] width 48 height 18
